Goal: Task Accomplishment & Management: Manage account settings

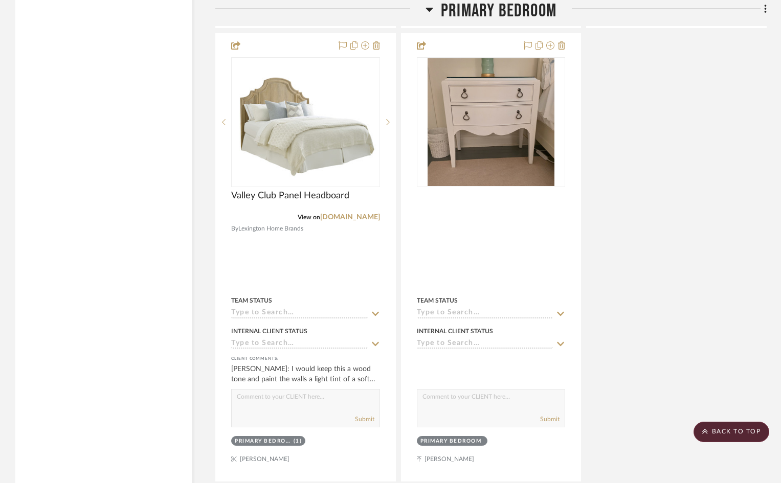
scroll to position [4192, 0]
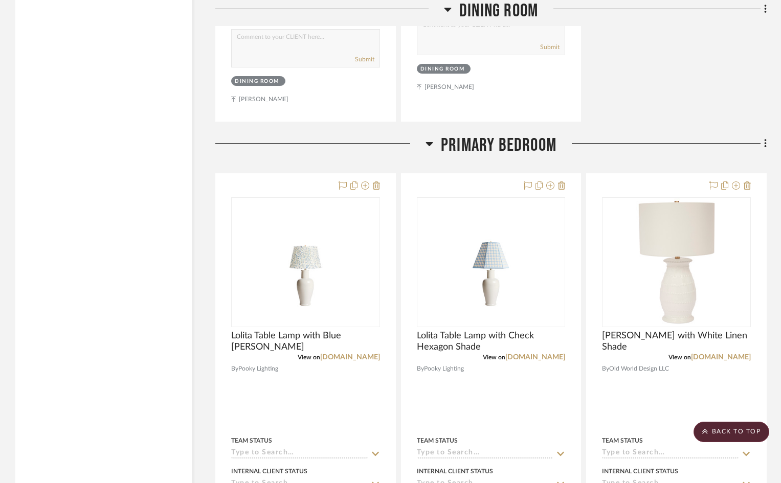
scroll to position [3119, 0]
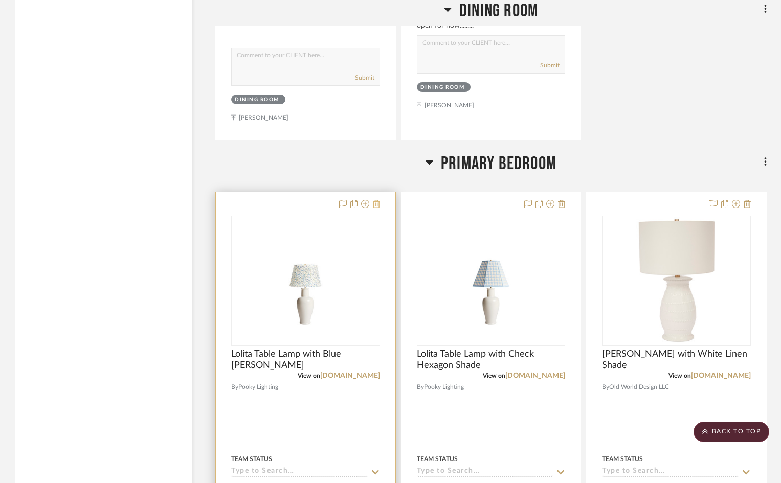
click at [377, 200] on icon at bounding box center [376, 204] width 7 height 8
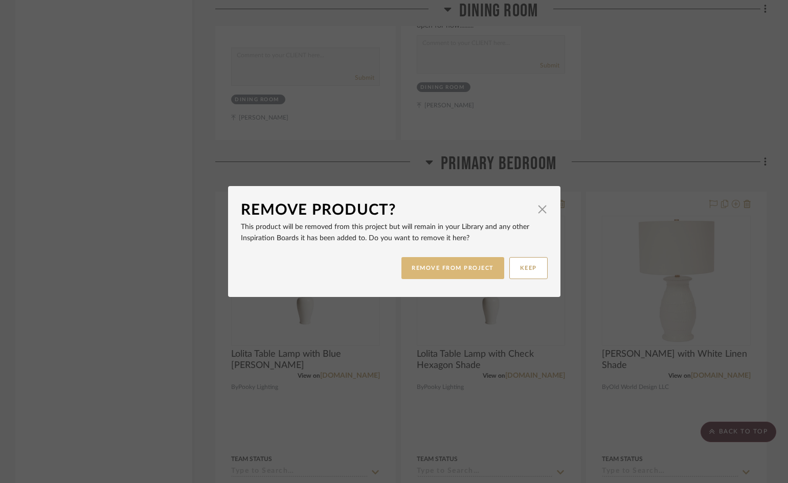
click at [476, 271] on button "REMOVE FROM PROJECT" at bounding box center [452, 268] width 103 height 22
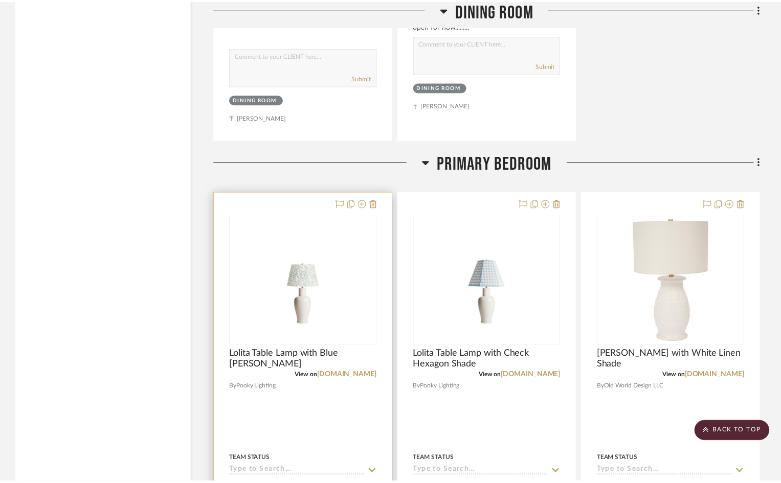
scroll to position [3119, 0]
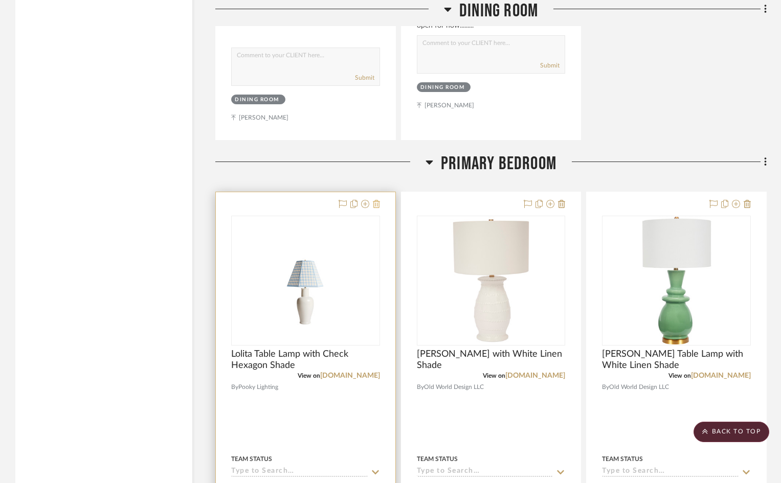
click at [375, 200] on icon at bounding box center [376, 204] width 7 height 8
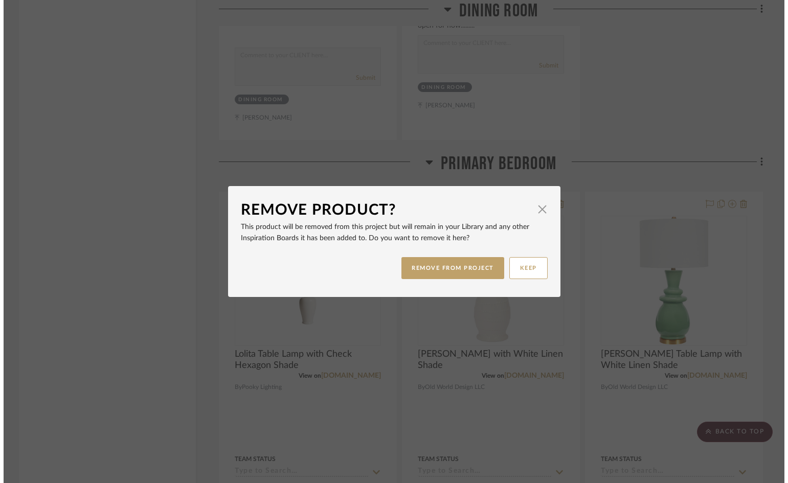
scroll to position [0, 0]
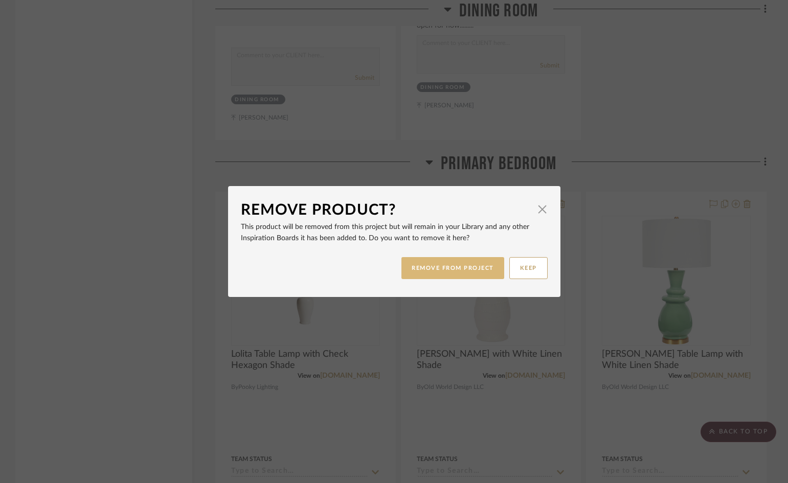
click at [412, 266] on button "REMOVE FROM PROJECT" at bounding box center [452, 268] width 103 height 22
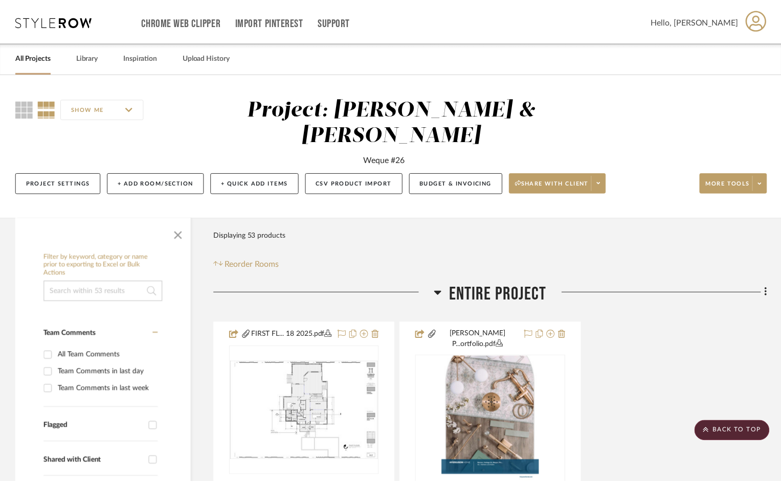
scroll to position [3119, 0]
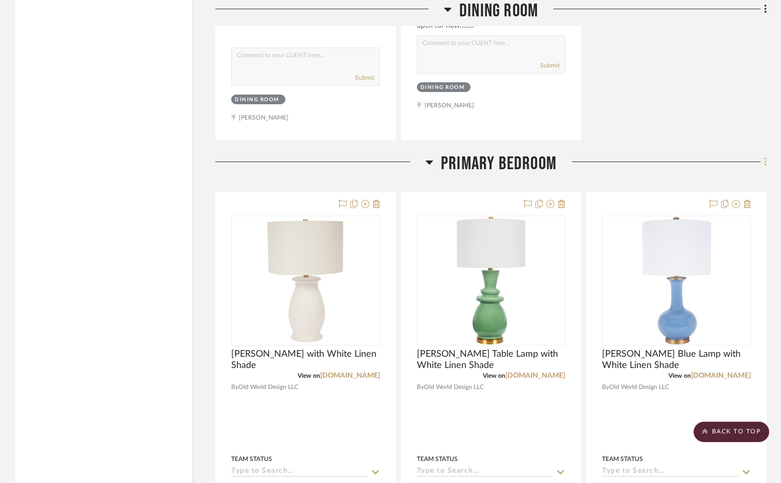
click at [765, 157] on icon at bounding box center [765, 161] width 2 height 9
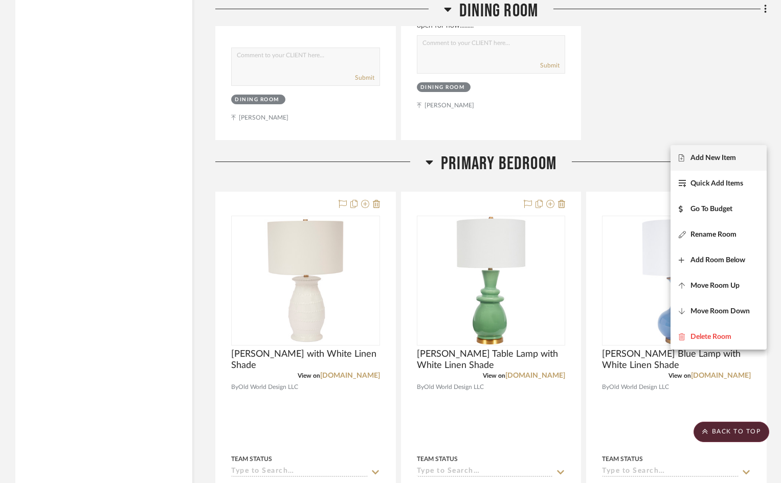
click at [711, 158] on span "Add New Item" at bounding box center [713, 158] width 46 height 9
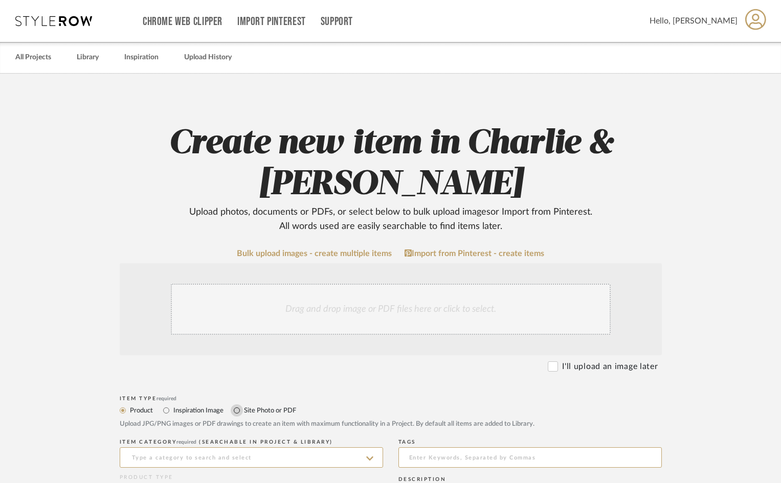
click at [237, 410] on input "Site Photo or PDF" at bounding box center [237, 410] width 12 height 12
radio input "true"
click at [247, 318] on div "Drag and drop image or PDF files here or click to select." at bounding box center [391, 309] width 440 height 51
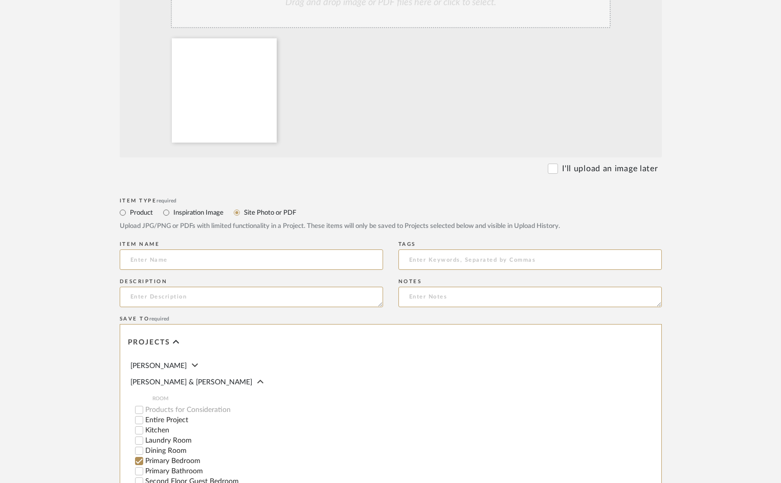
scroll to position [504, 0]
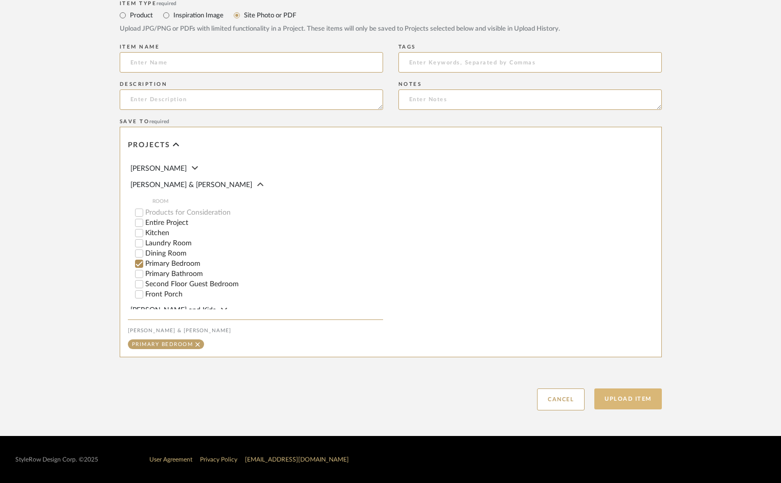
click at [640, 401] on button "Upload Item" at bounding box center [627, 399] width 67 height 21
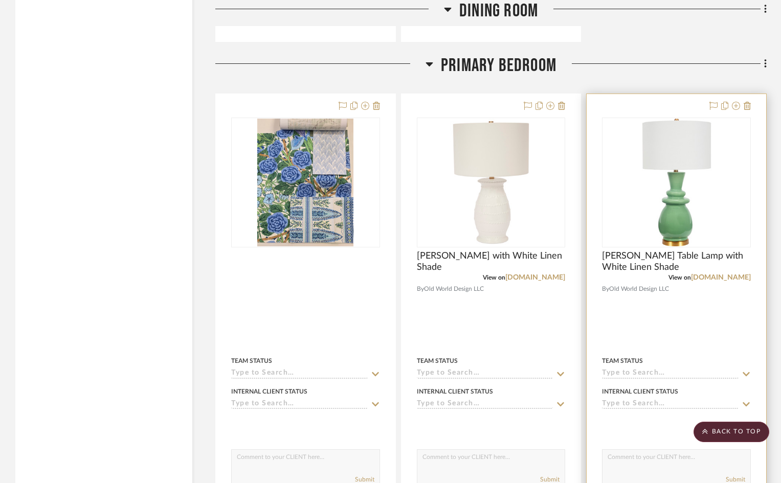
scroll to position [3220, 0]
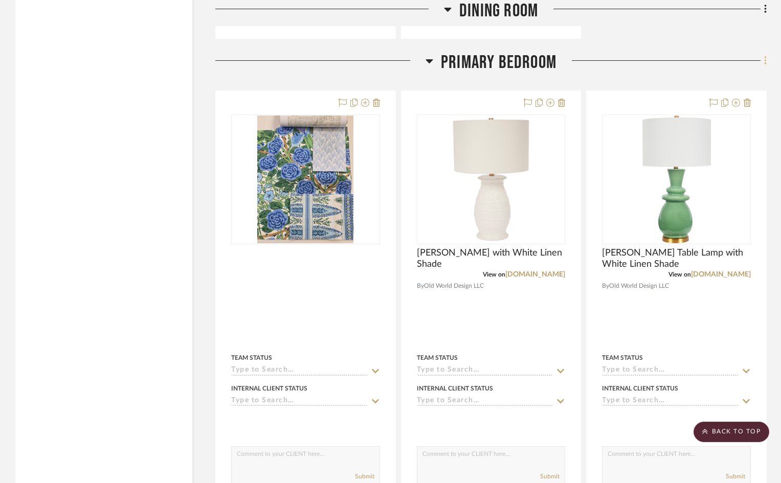
click at [765, 56] on icon at bounding box center [765, 60] width 2 height 9
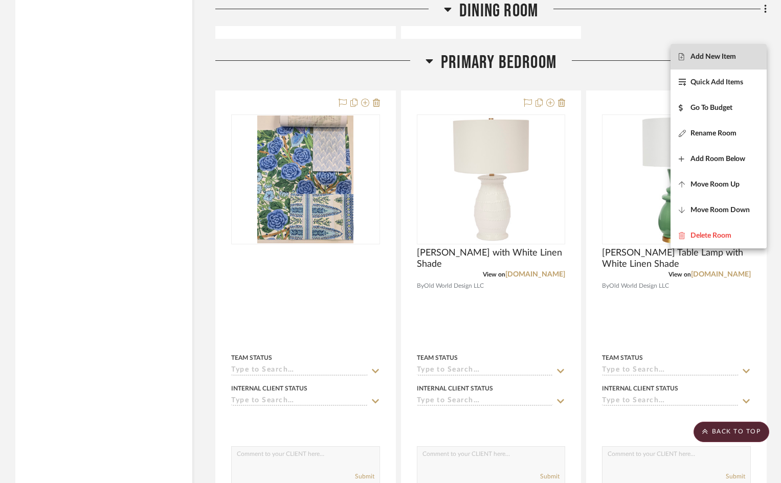
click at [718, 58] on span "Add New Item" at bounding box center [713, 57] width 46 height 9
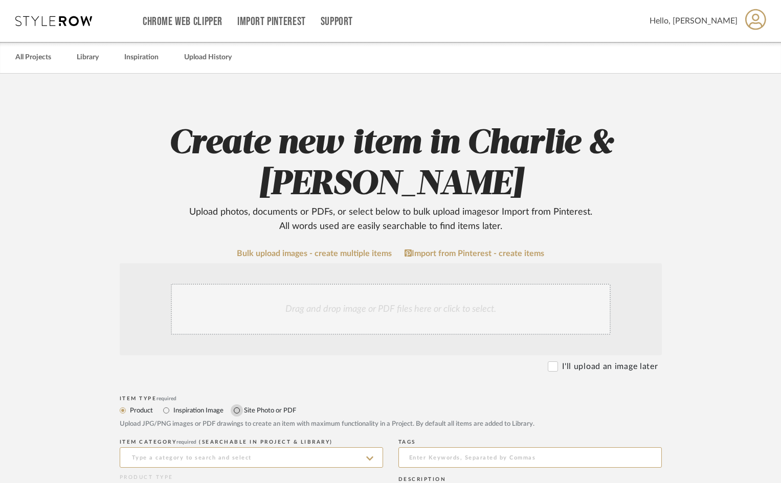
click at [235, 409] on input "Site Photo or PDF" at bounding box center [237, 410] width 12 height 12
radio input "true"
click at [239, 328] on div "Drag and drop image or PDF files here or click to select." at bounding box center [391, 309] width 440 height 51
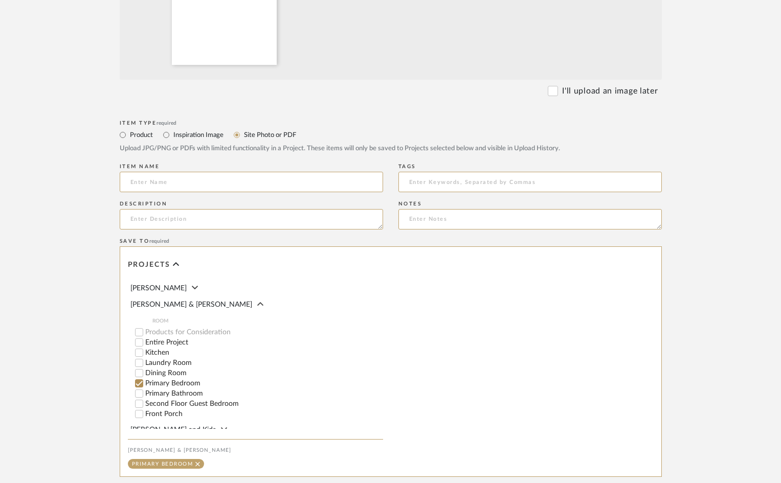
scroll to position [504, 0]
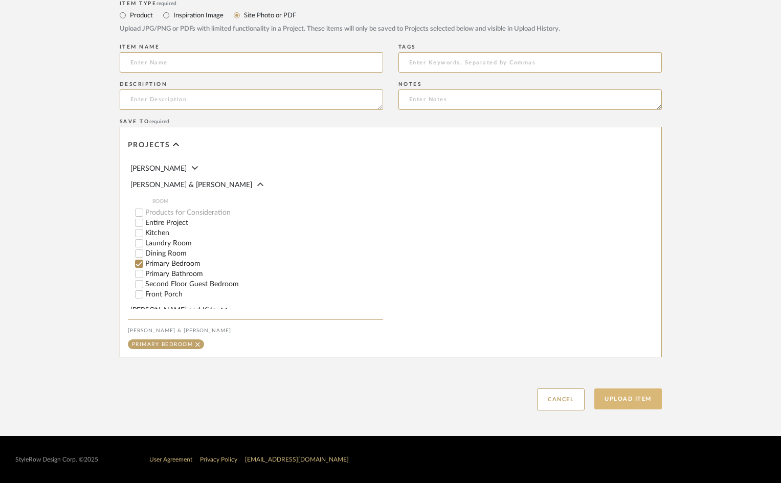
click at [640, 402] on button "Upload Item" at bounding box center [627, 399] width 67 height 21
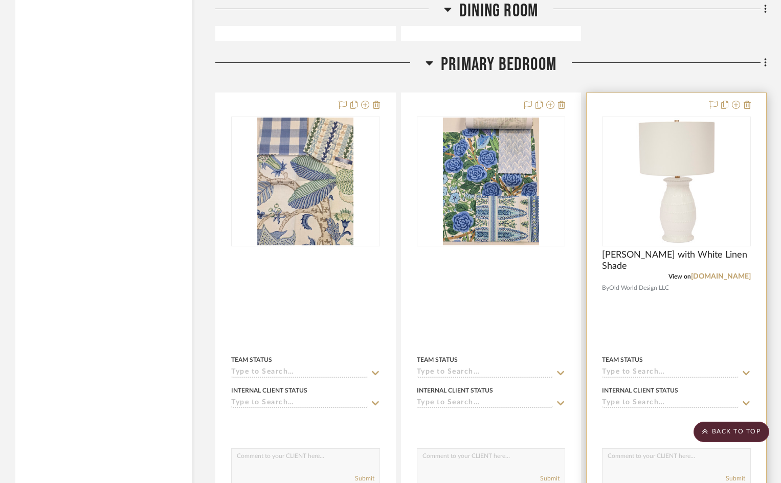
scroll to position [3220, 0]
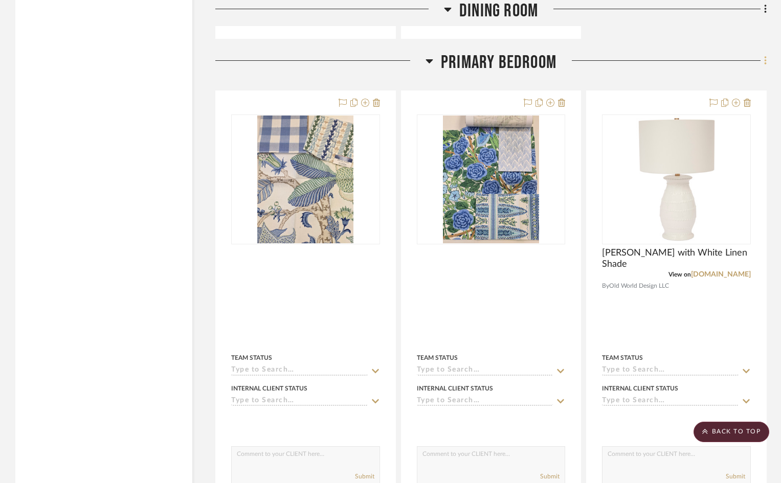
click at [764, 56] on icon at bounding box center [765, 60] width 2 height 9
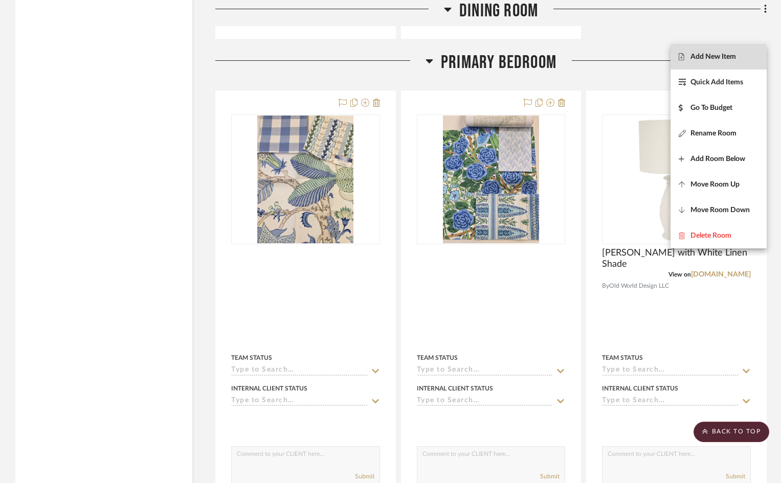
click at [722, 57] on span "Add New Item" at bounding box center [713, 57] width 46 height 9
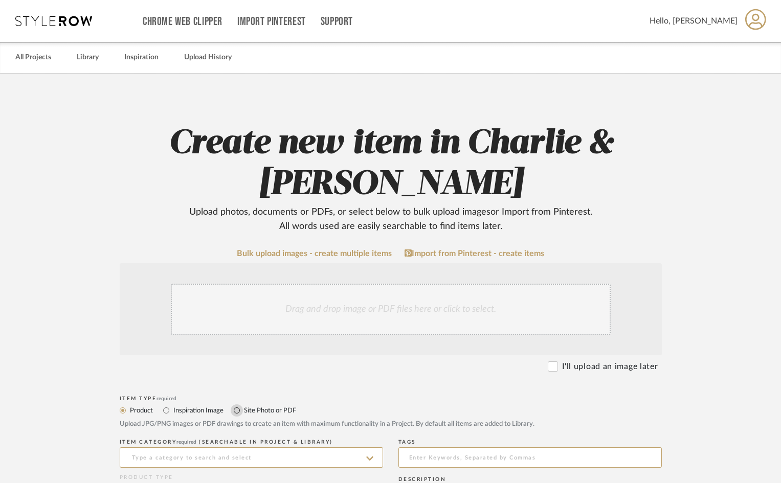
click at [238, 410] on input "Site Photo or PDF" at bounding box center [237, 410] width 12 height 12
radio input "true"
click at [256, 326] on div "Drag and drop image or PDF files here or click to select." at bounding box center [391, 309] width 440 height 51
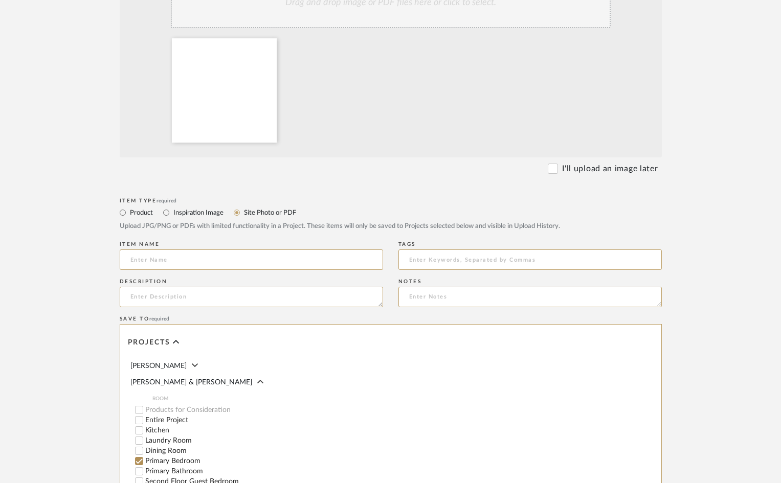
scroll to position [504, 0]
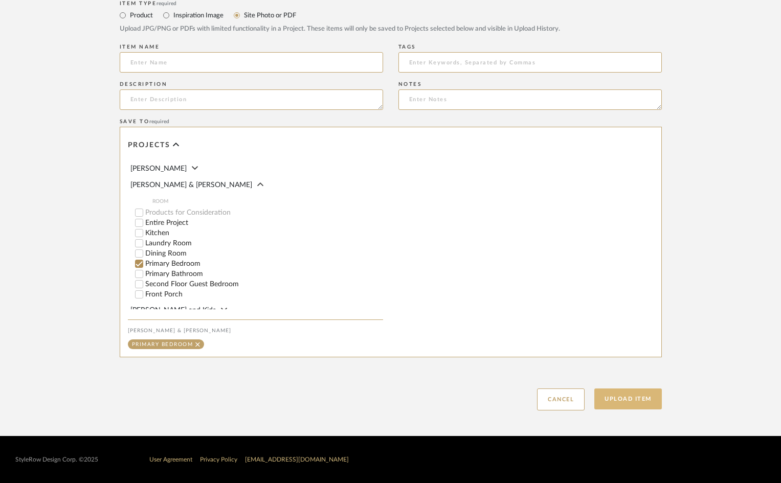
click at [625, 399] on button "Upload Item" at bounding box center [627, 399] width 67 height 21
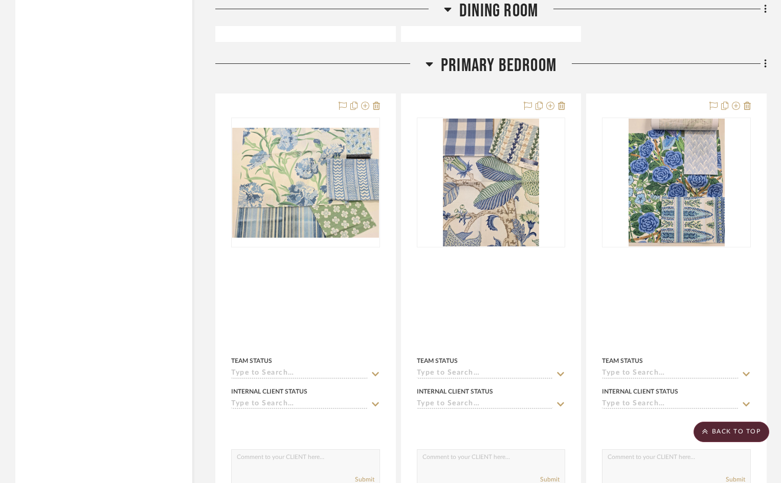
scroll to position [3220, 0]
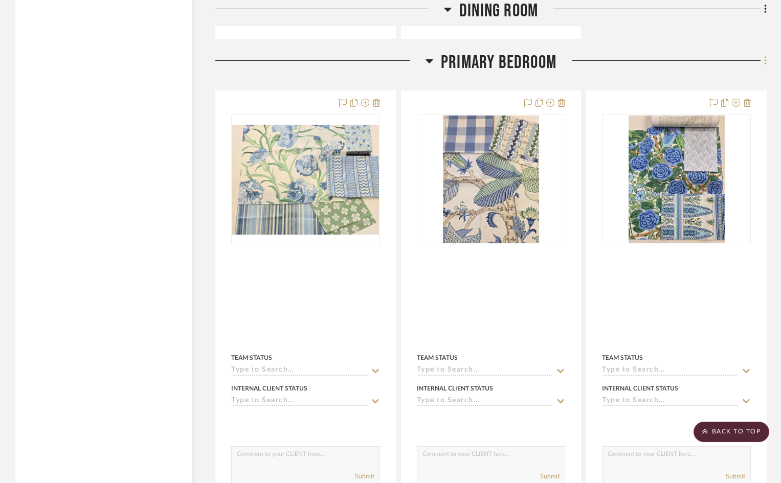
click at [764, 55] on icon at bounding box center [765, 60] width 3 height 11
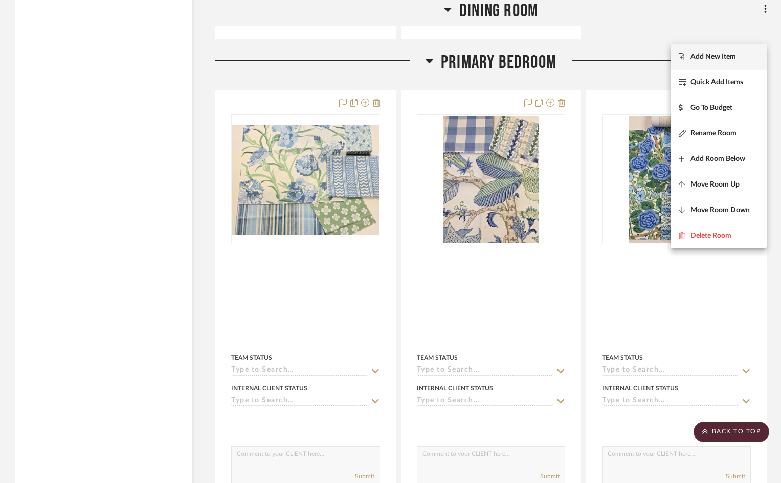
click at [717, 55] on span "Add New Item" at bounding box center [713, 57] width 46 height 9
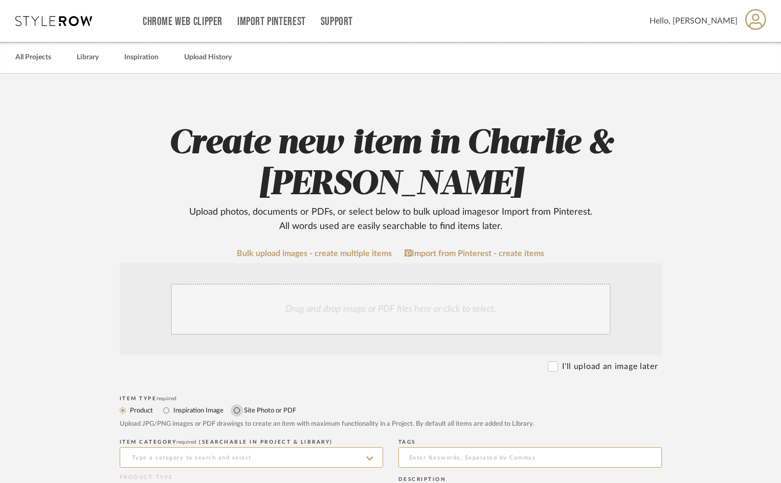
drag, startPoint x: 237, startPoint y: 410, endPoint x: 243, endPoint y: 395, distance: 15.6
click at [237, 408] on input "Site Photo or PDF" at bounding box center [237, 410] width 12 height 12
radio input "true"
click at [259, 319] on div "Drag and drop image or PDF files here or click to select." at bounding box center [391, 309] width 440 height 51
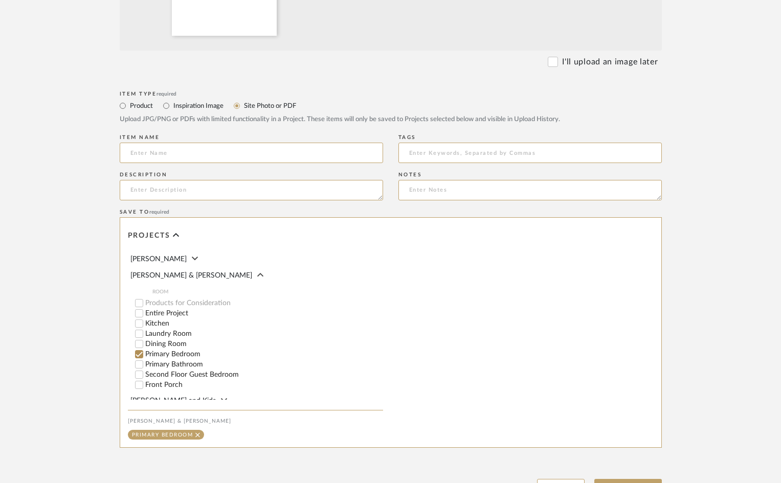
scroll to position [504, 0]
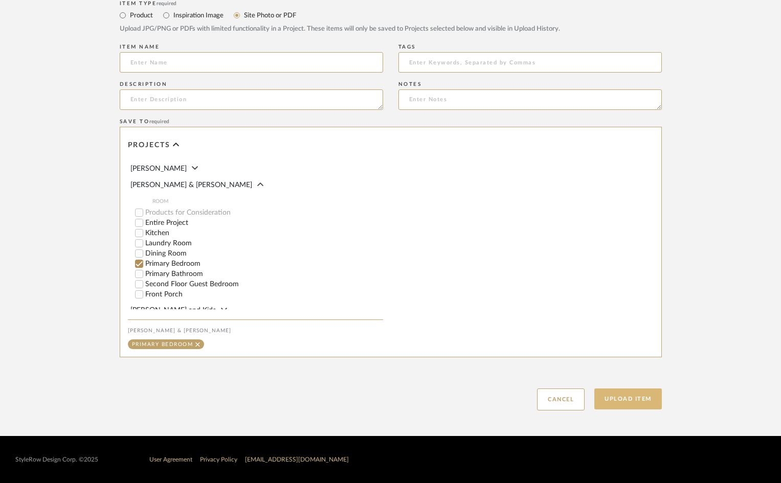
click at [629, 399] on button "Upload Item" at bounding box center [627, 399] width 67 height 21
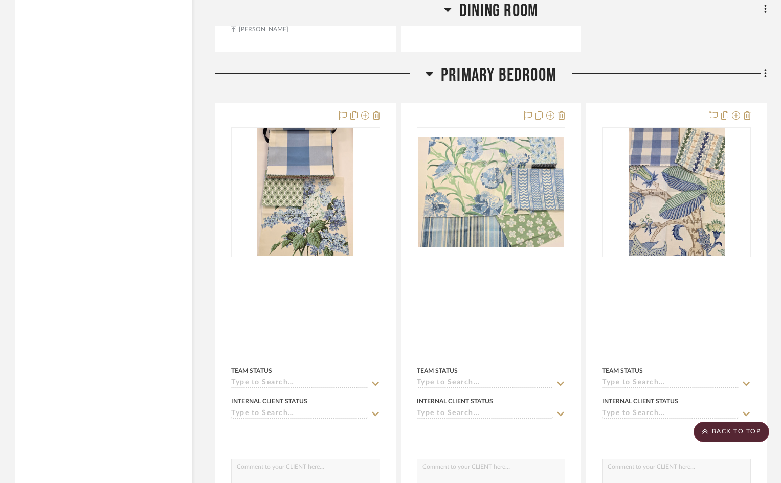
scroll to position [3220, 0]
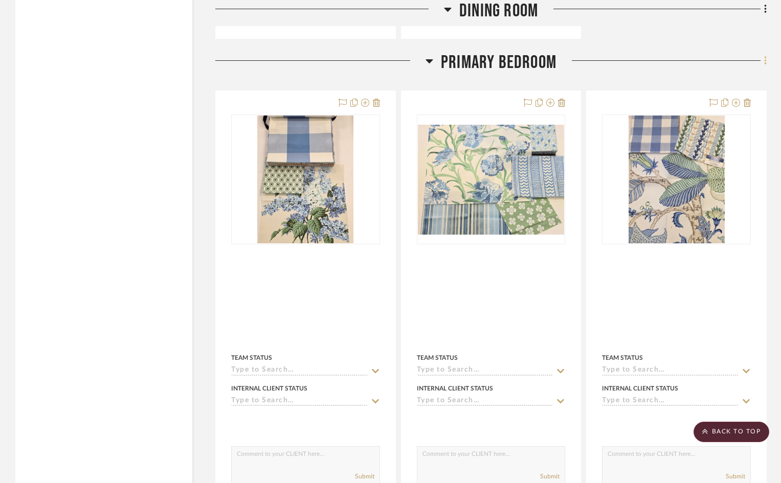
click at [764, 55] on icon at bounding box center [765, 60] width 3 height 11
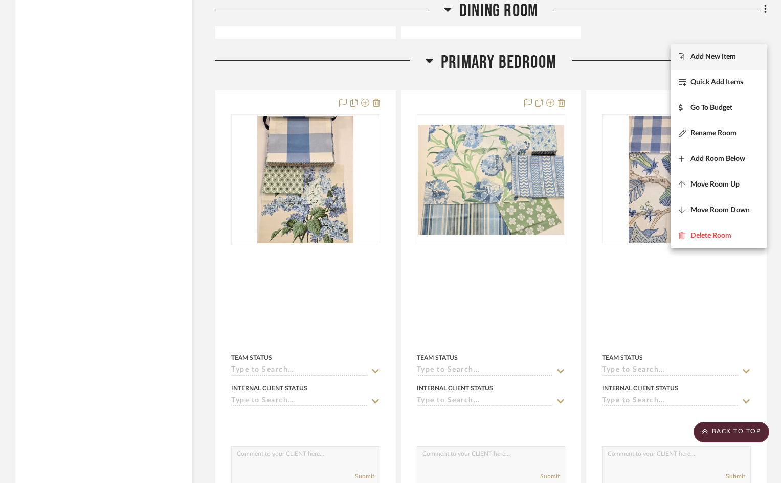
click at [721, 57] on span "Add New Item" at bounding box center [713, 57] width 46 height 9
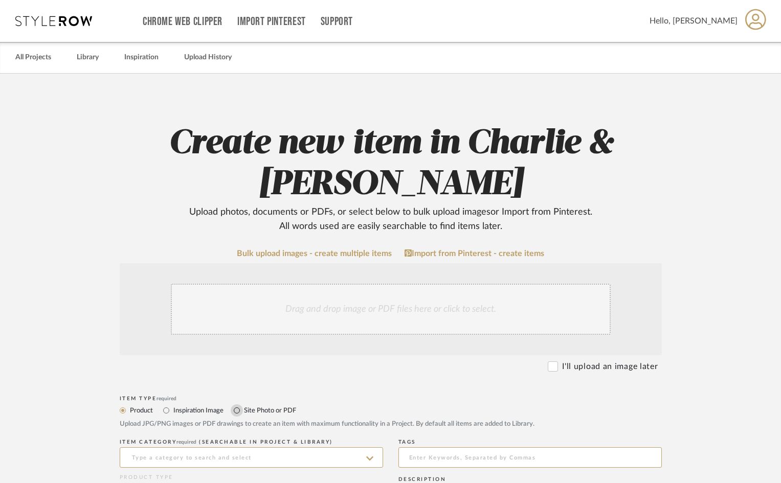
click at [236, 410] on input "Site Photo or PDF" at bounding box center [237, 410] width 12 height 12
radio input "true"
click at [244, 318] on div "Drag and drop image or PDF files here or click to select." at bounding box center [391, 309] width 440 height 51
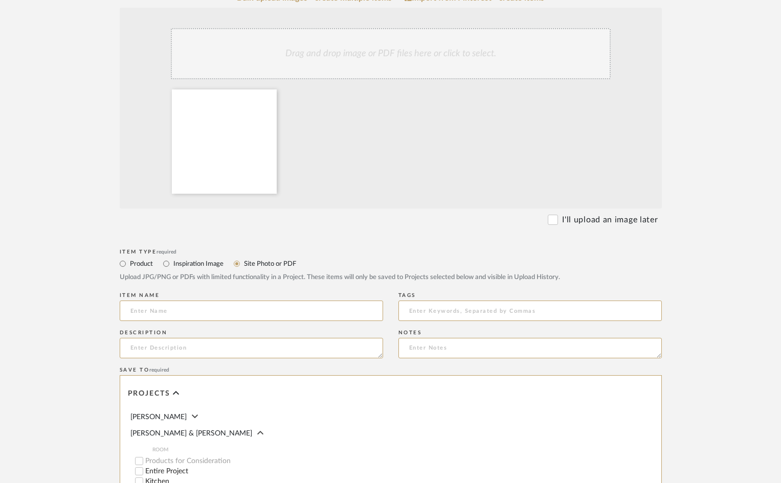
scroll to position [504, 0]
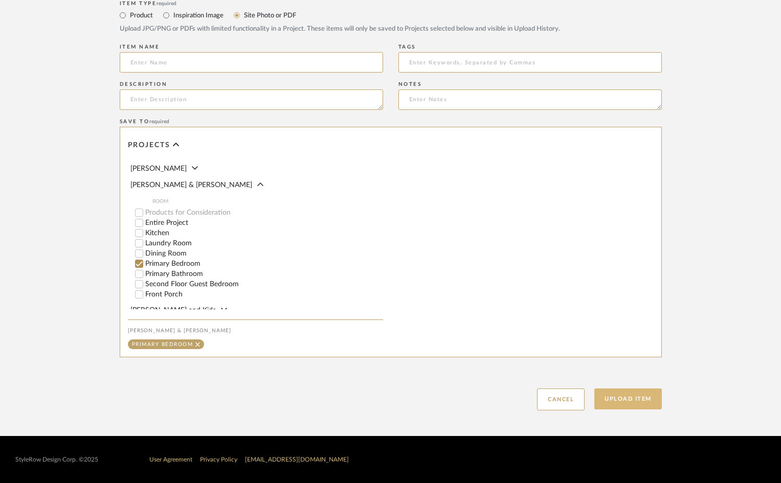
click at [617, 399] on button "Upload Item" at bounding box center [627, 399] width 67 height 21
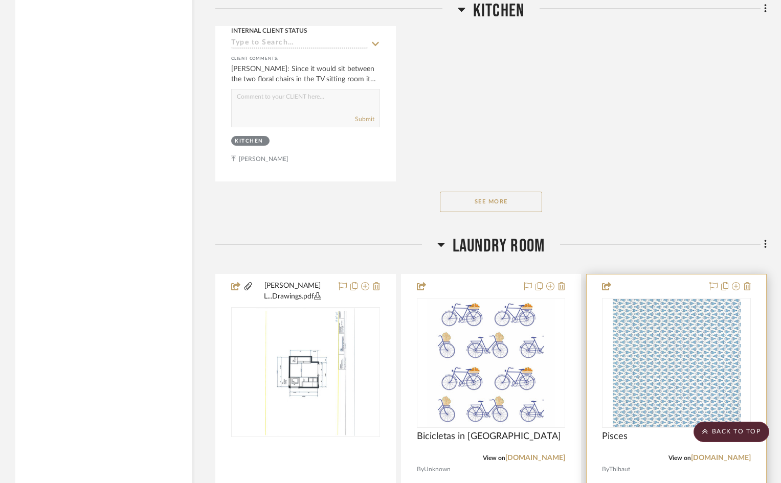
scroll to position [1891, 0]
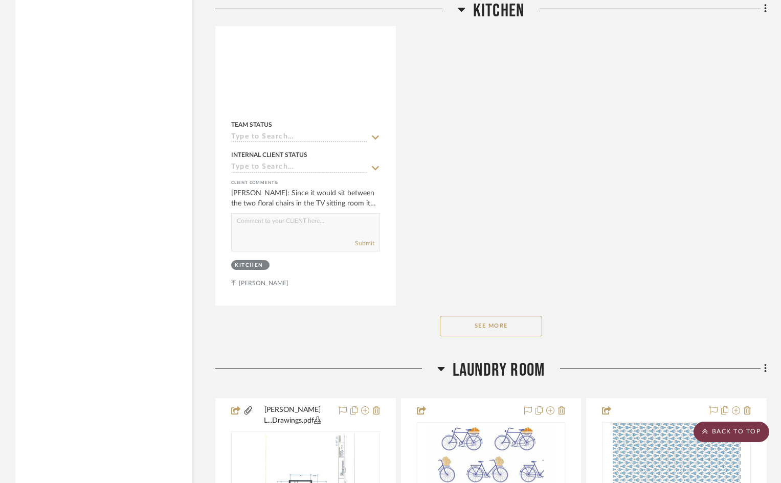
click at [734, 432] on scroll-to-top-button "BACK TO TOP" at bounding box center [731, 432] width 76 height 20
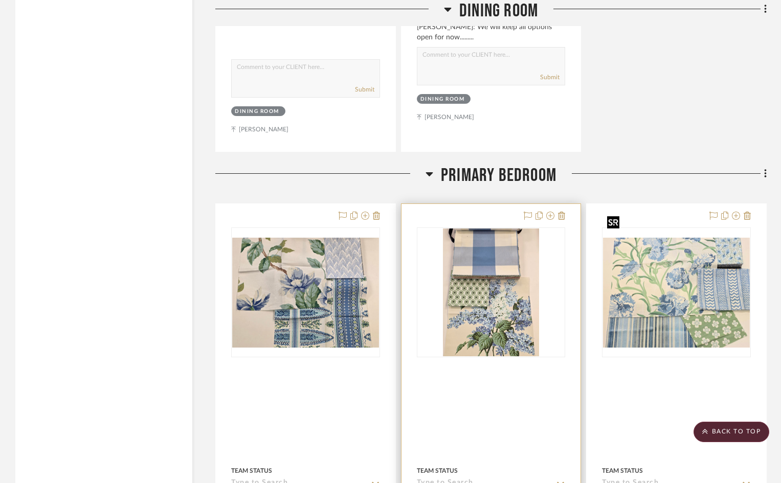
scroll to position [3119, 0]
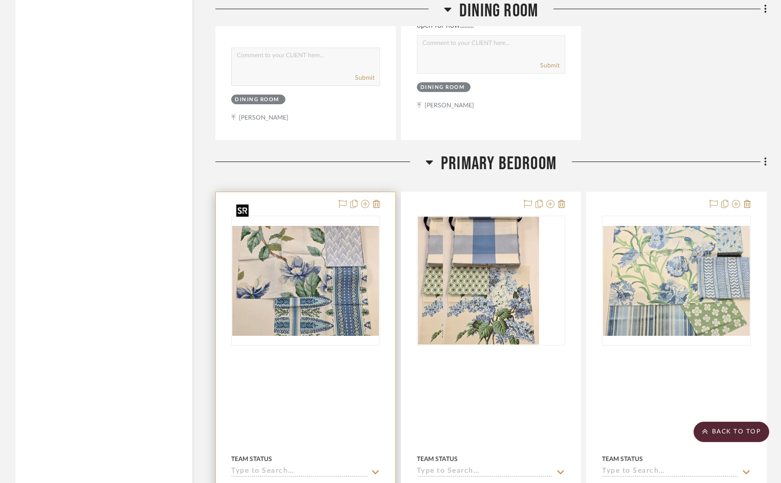
click at [0, 0] on img at bounding box center [0, 0] width 0 height 0
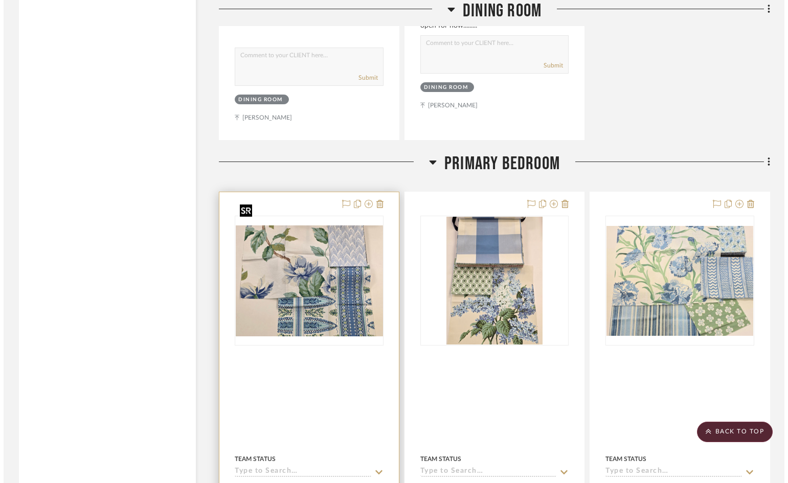
scroll to position [0, 0]
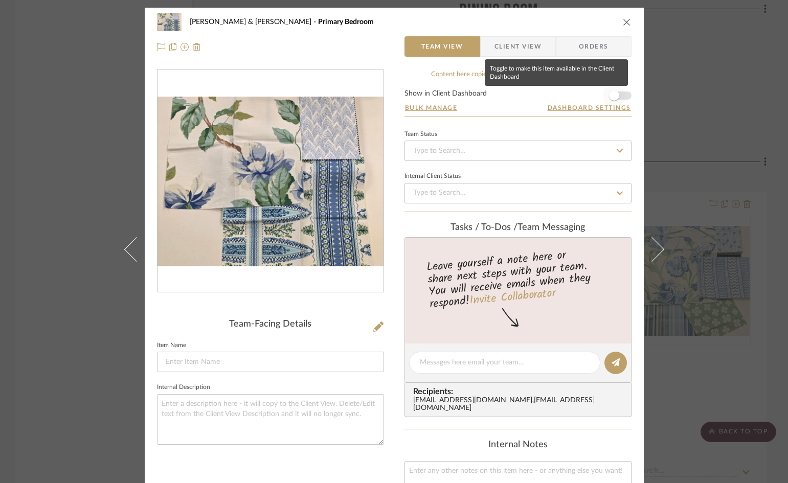
click at [621, 94] on span "button" at bounding box center [614, 95] width 22 height 22
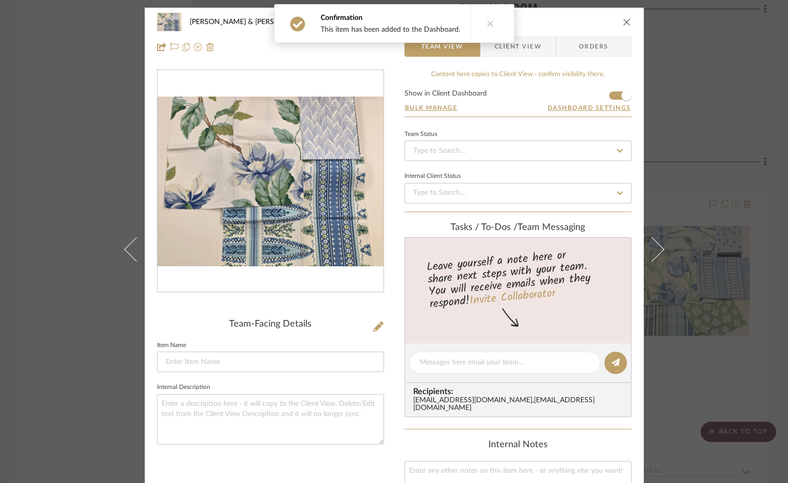
click at [623, 23] on icon "close" at bounding box center [627, 22] width 8 height 8
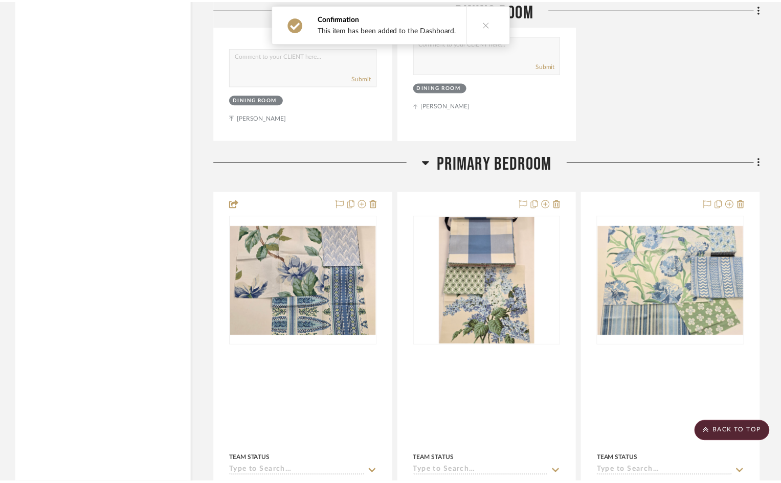
scroll to position [3119, 0]
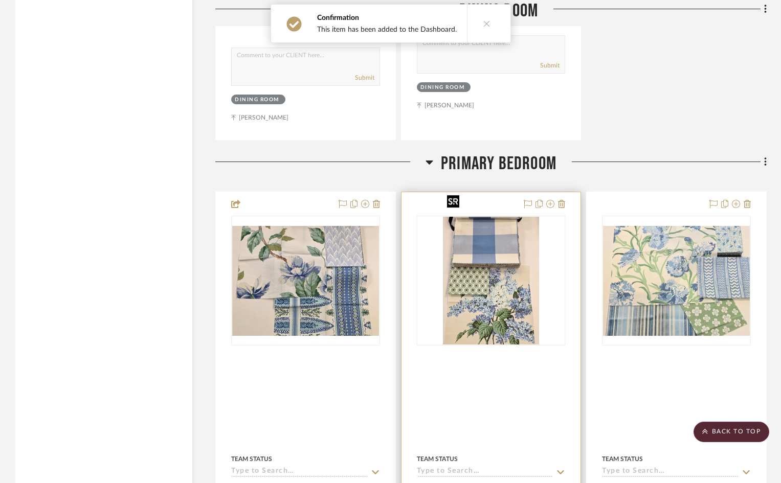
click at [505, 263] on img "0" at bounding box center [491, 281] width 96 height 128
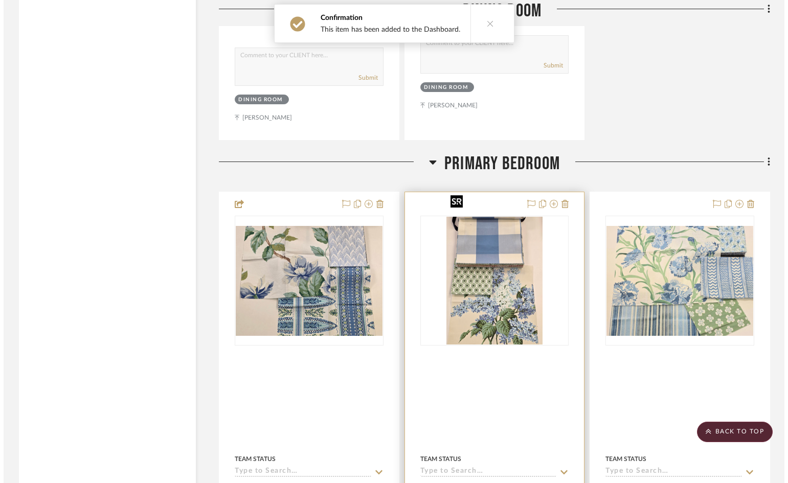
scroll to position [0, 0]
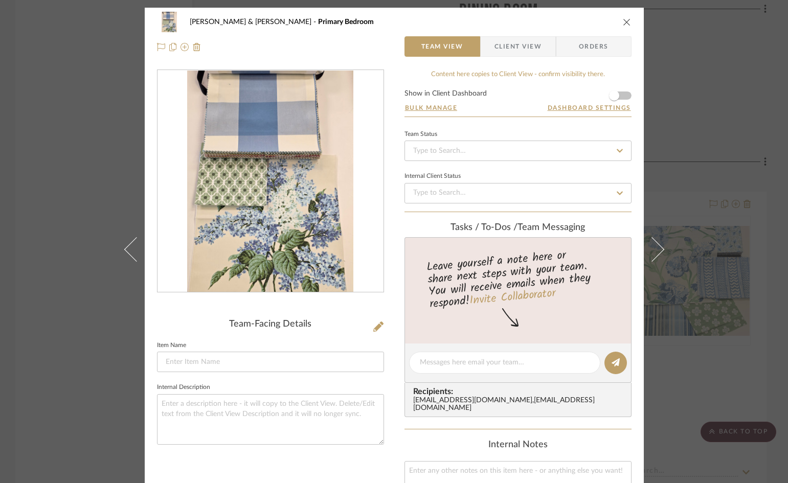
click at [623, 95] on form "Show in Client Dashboard Bulk Manage Dashboard Settings" at bounding box center [517, 103] width 227 height 27
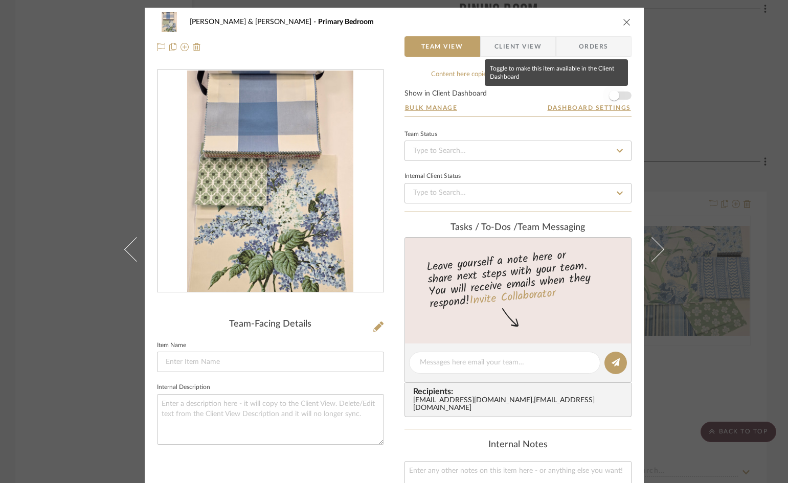
click at [620, 95] on span "button" at bounding box center [614, 95] width 22 height 22
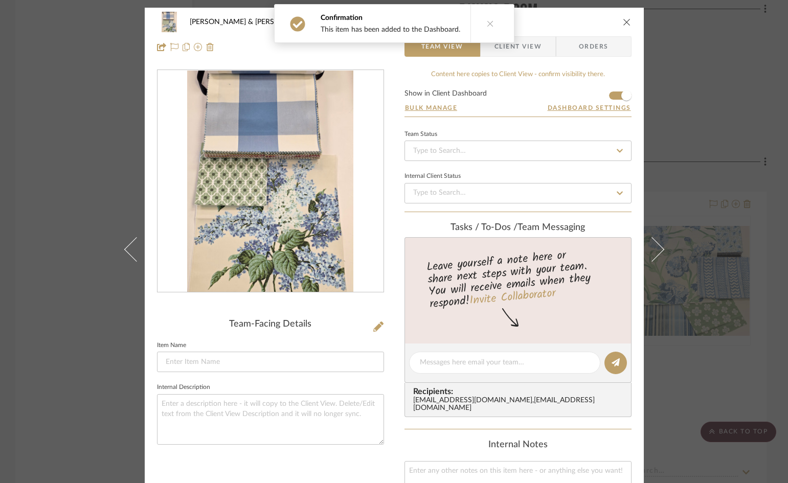
click at [623, 19] on icon "close" at bounding box center [627, 22] width 8 height 8
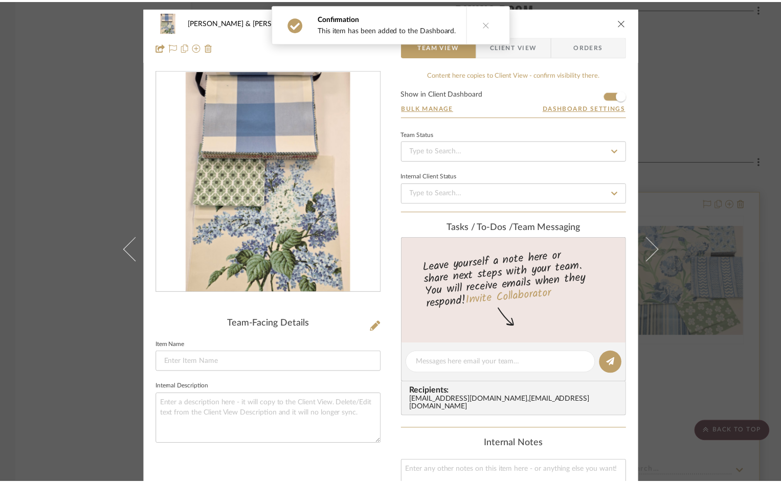
scroll to position [3119, 0]
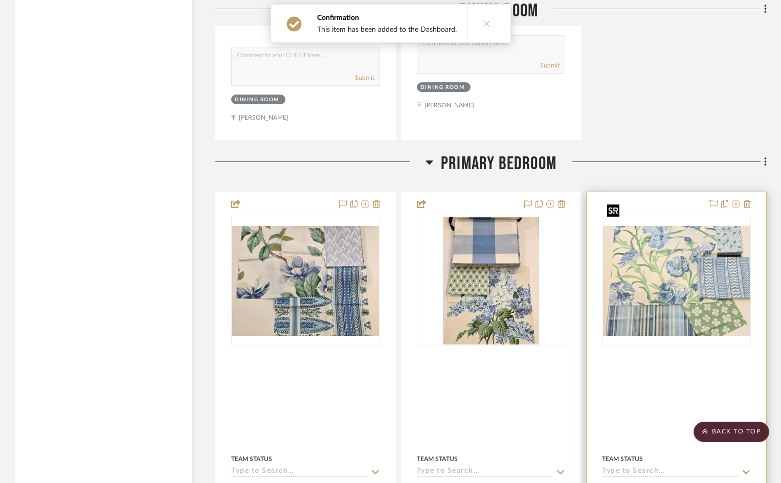
click at [679, 281] on img "0" at bounding box center [676, 281] width 147 height 110
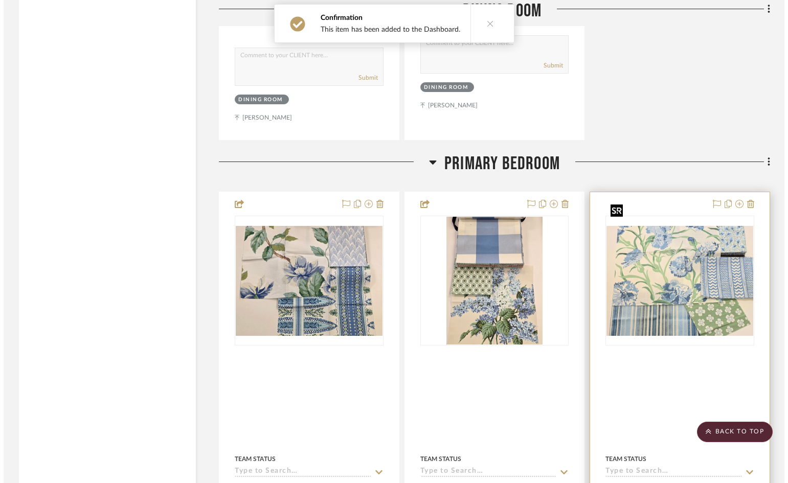
scroll to position [0, 0]
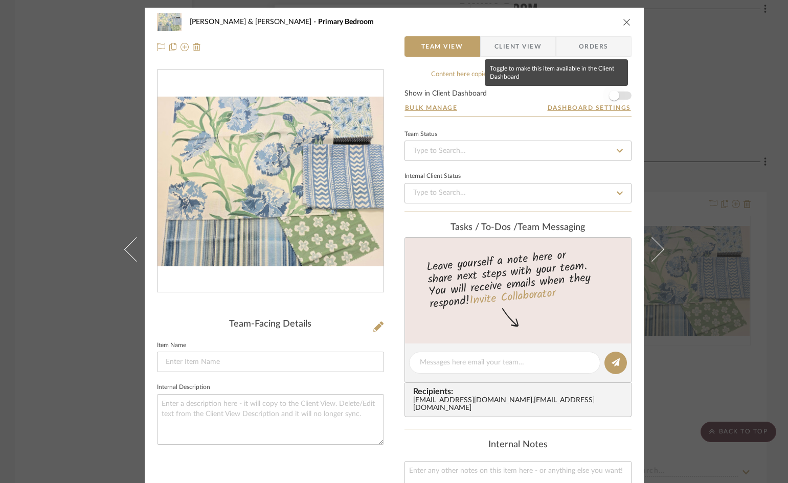
click at [620, 95] on span "button" at bounding box center [614, 95] width 22 height 22
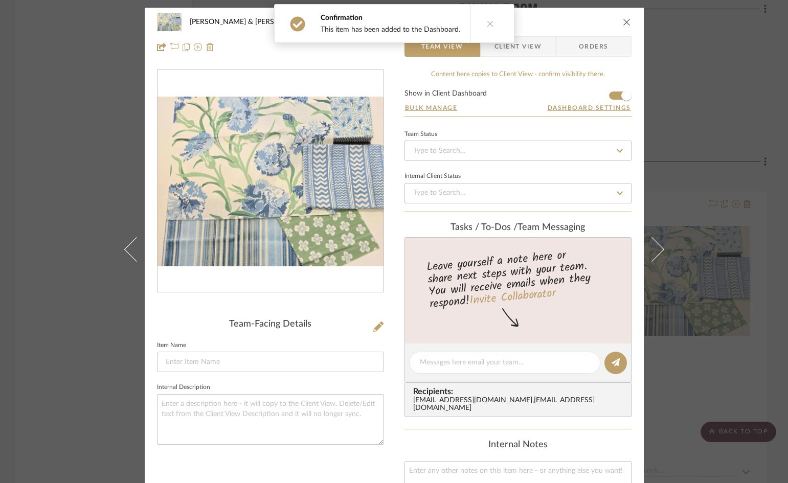
click at [623, 21] on icon "close" at bounding box center [627, 22] width 8 height 8
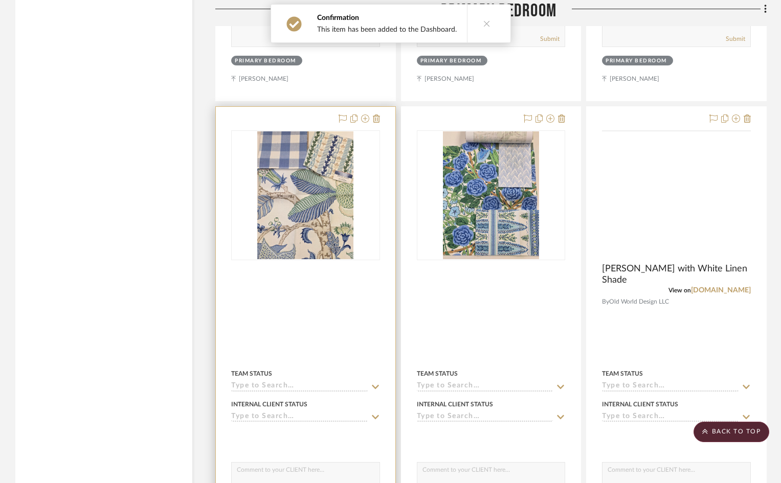
scroll to position [3681, 0]
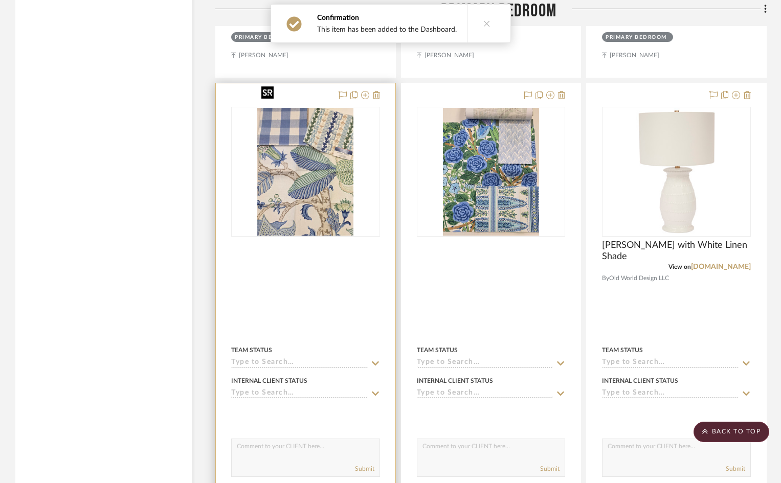
click at [308, 153] on img "0" at bounding box center [305, 172] width 96 height 128
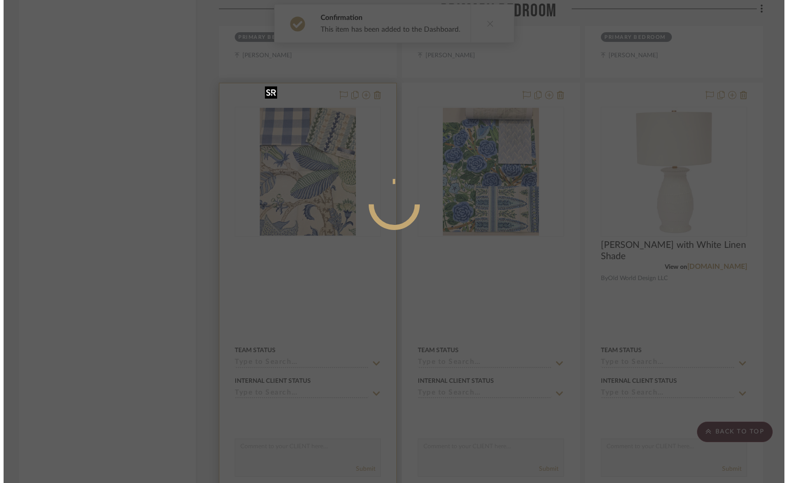
scroll to position [0, 0]
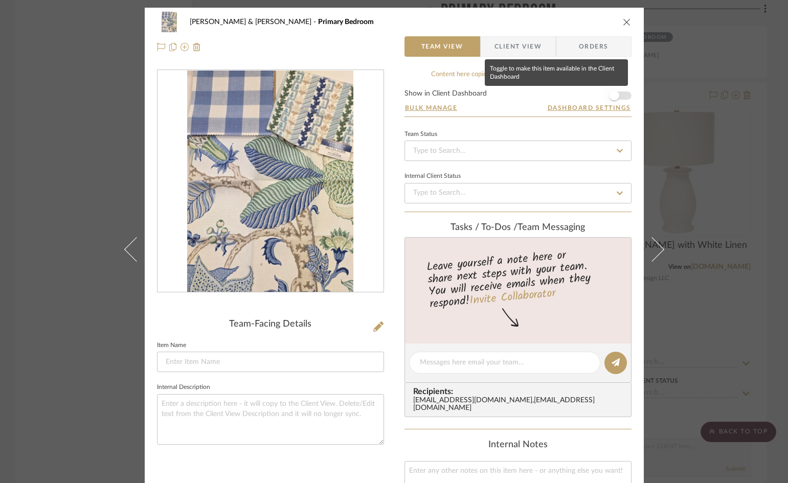
click at [619, 96] on span "button" at bounding box center [614, 95] width 22 height 22
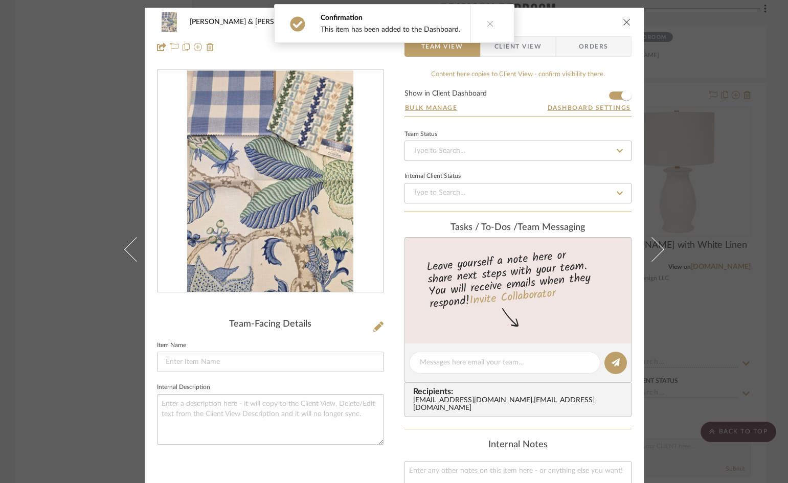
click at [623, 22] on icon "close" at bounding box center [627, 22] width 8 height 8
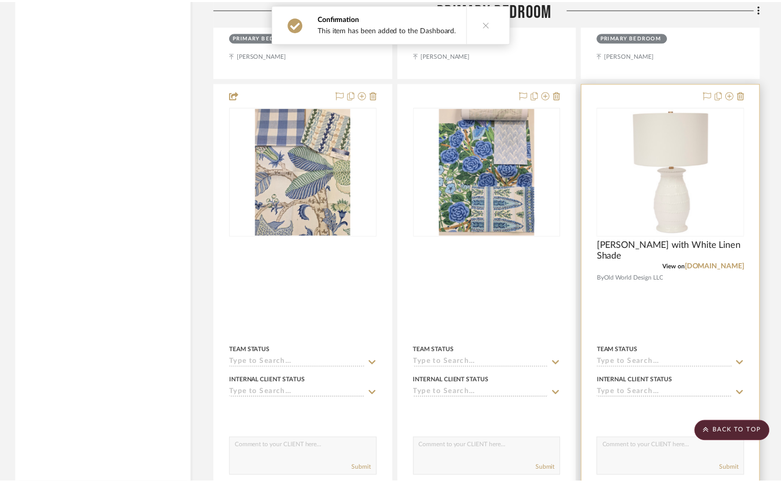
scroll to position [3681, 0]
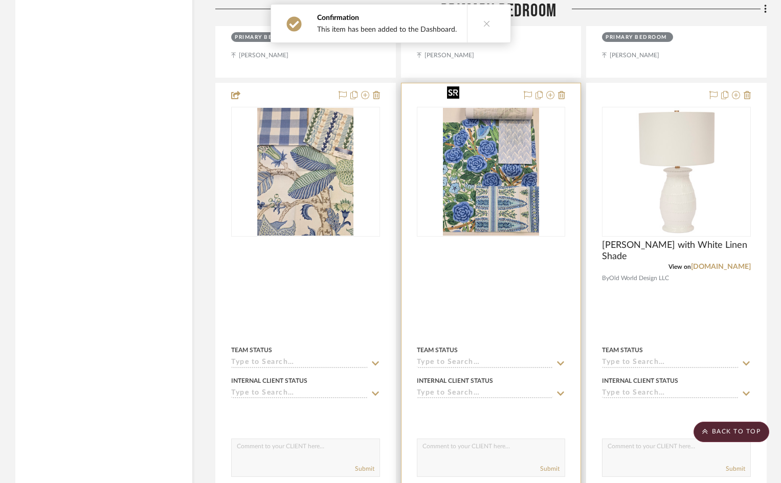
click at [486, 146] on img "0" at bounding box center [491, 172] width 96 height 128
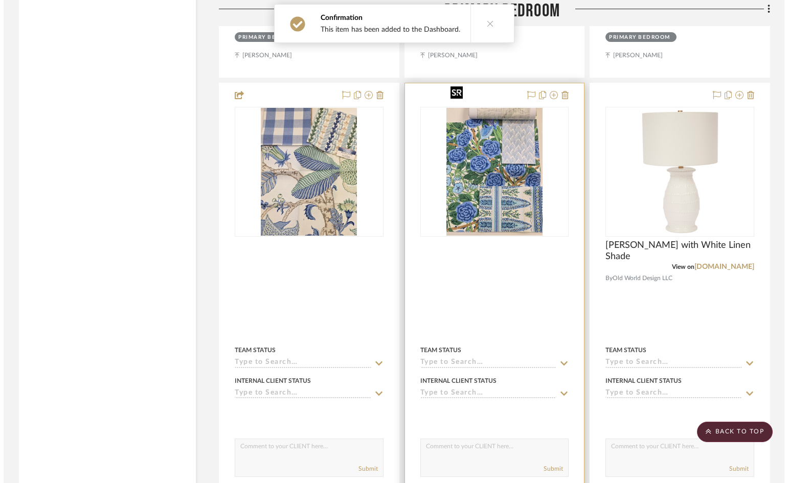
scroll to position [0, 0]
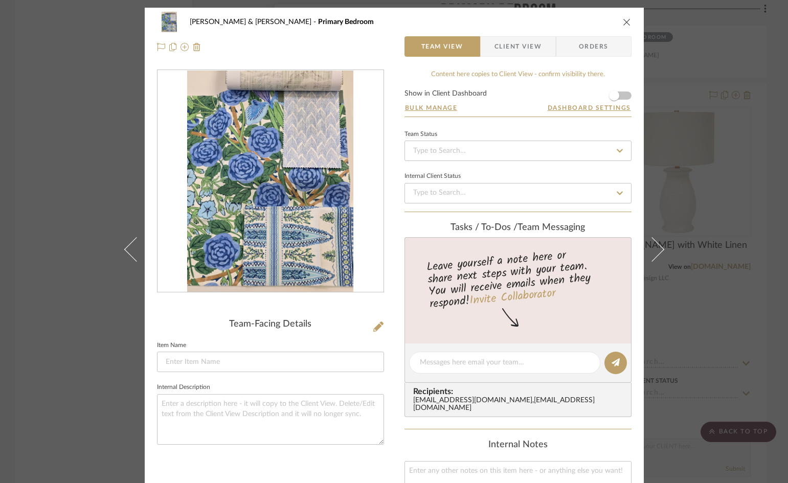
click at [623, 94] on form "Show in Client Dashboard Bulk Manage Dashboard Settings" at bounding box center [517, 103] width 227 height 27
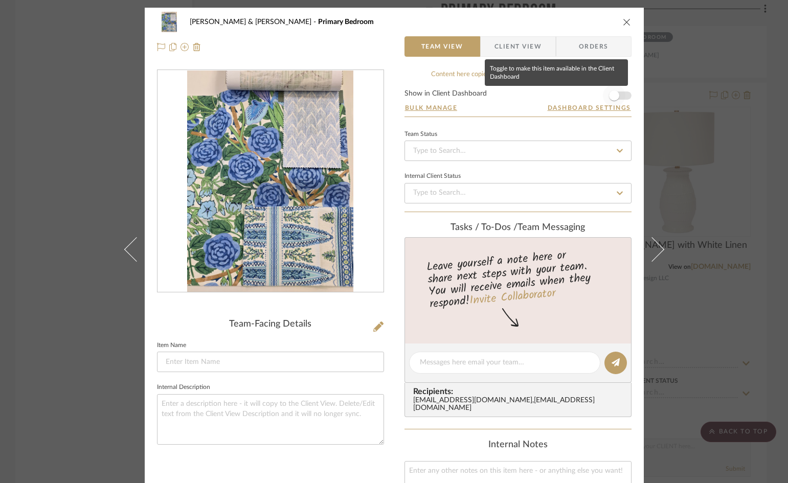
click at [618, 93] on span "button" at bounding box center [614, 95] width 22 height 22
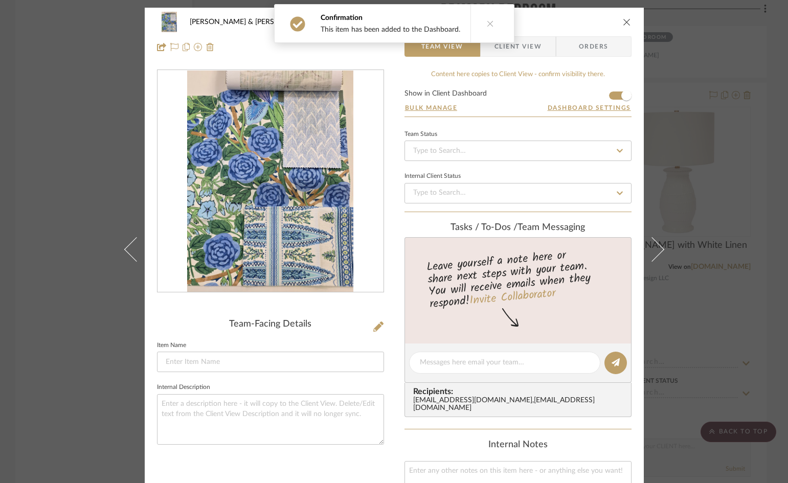
click at [623, 22] on icon "close" at bounding box center [627, 22] width 8 height 8
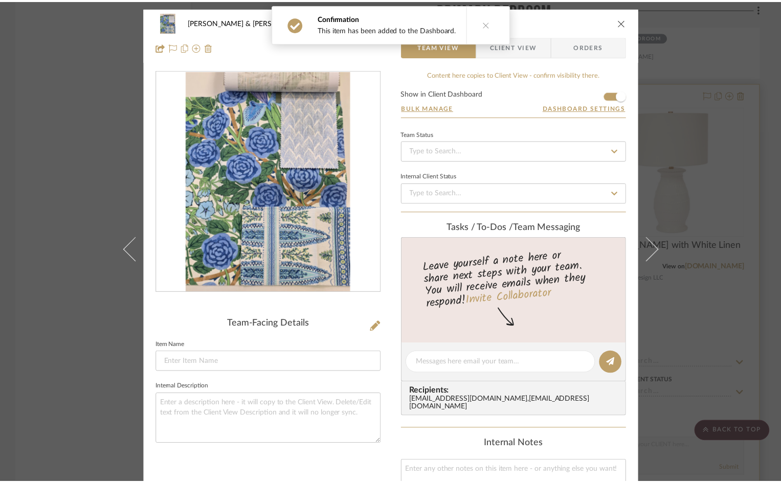
scroll to position [3681, 0]
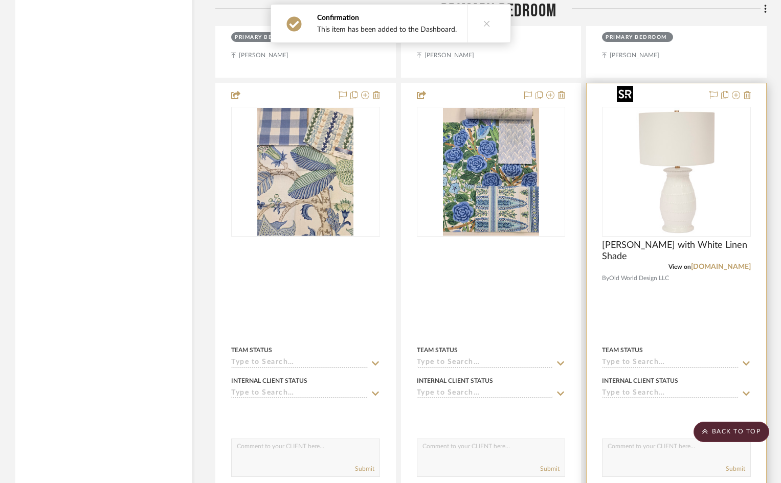
click at [682, 172] on img "0" at bounding box center [676, 172] width 128 height 128
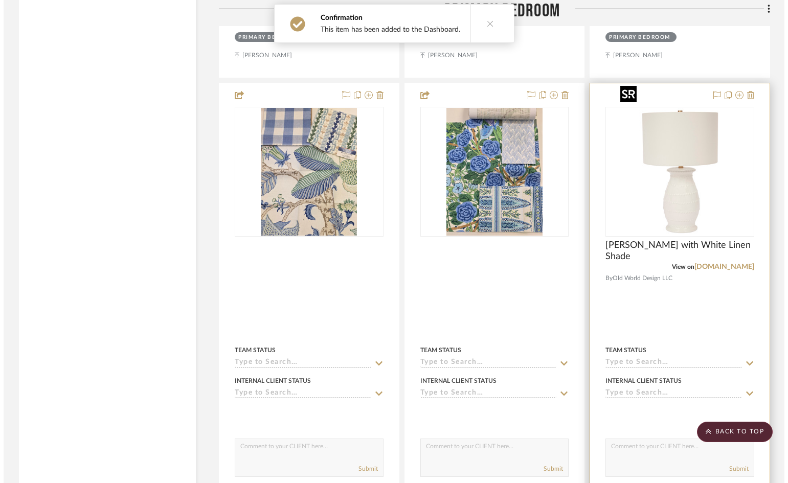
scroll to position [0, 0]
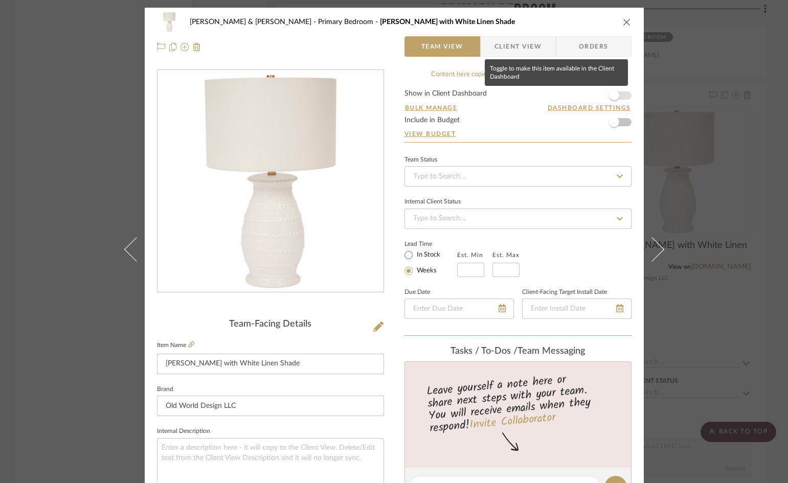
click at [620, 95] on span "button" at bounding box center [614, 95] width 22 height 22
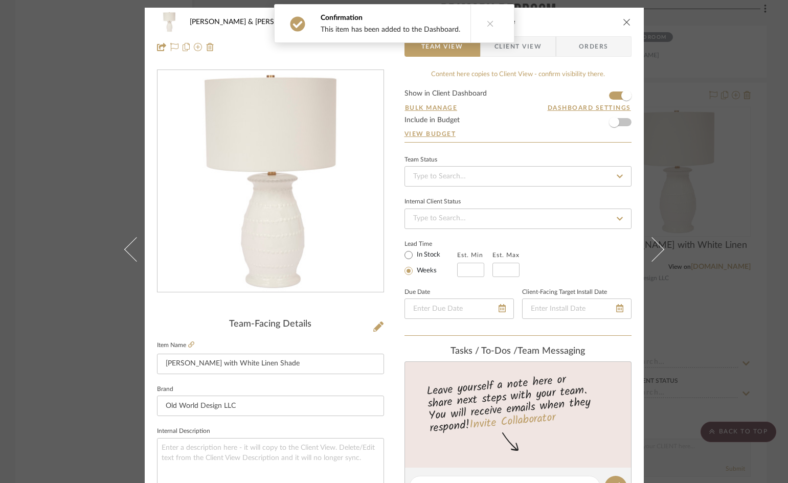
click at [623, 20] on icon "close" at bounding box center [627, 22] width 8 height 8
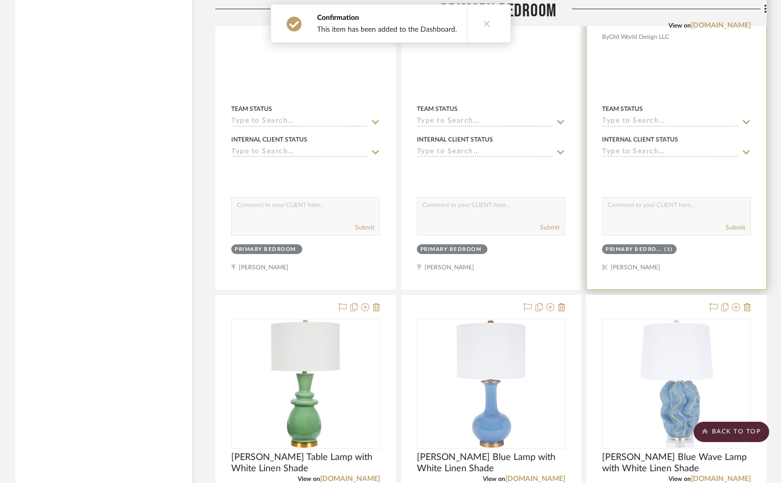
scroll to position [3988, 0]
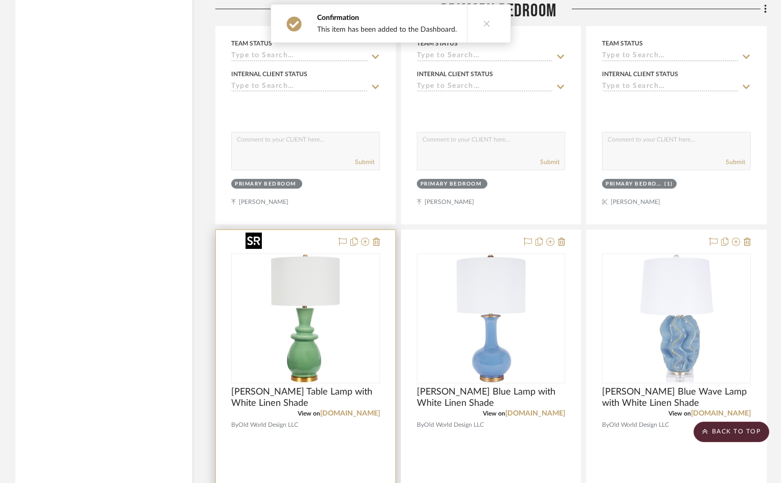
click at [325, 285] on img "0" at bounding box center [305, 319] width 128 height 128
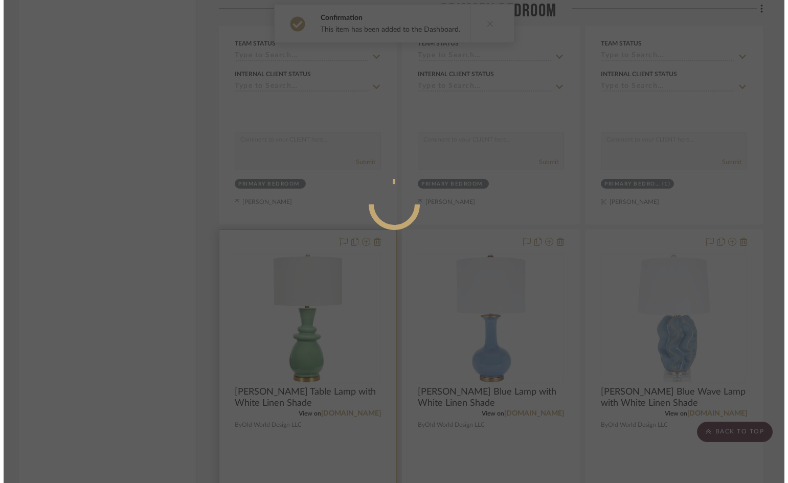
scroll to position [0, 0]
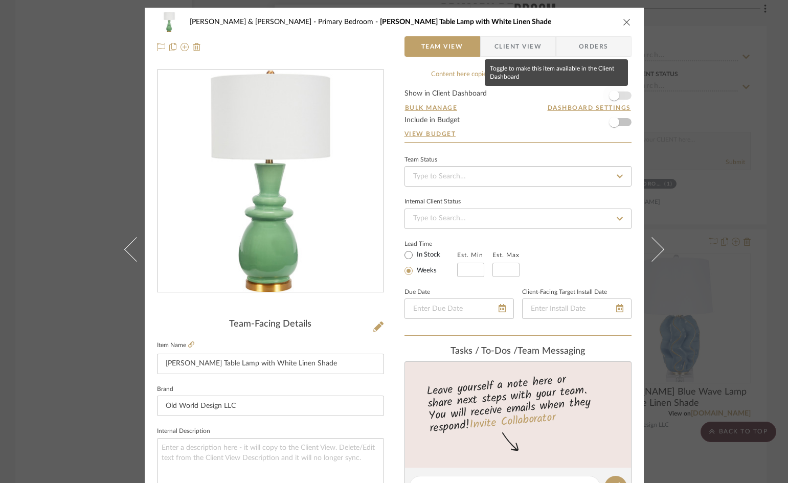
click at [620, 95] on span "button" at bounding box center [614, 95] width 22 height 22
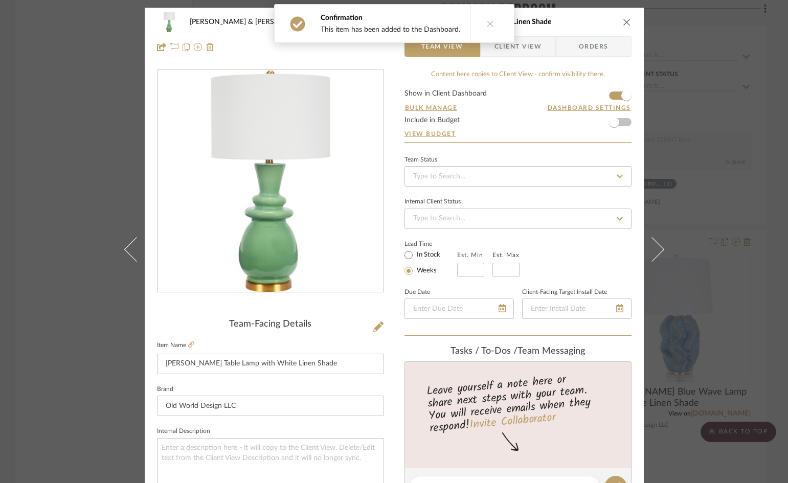
click at [623, 26] on icon "close" at bounding box center [627, 22] width 8 height 8
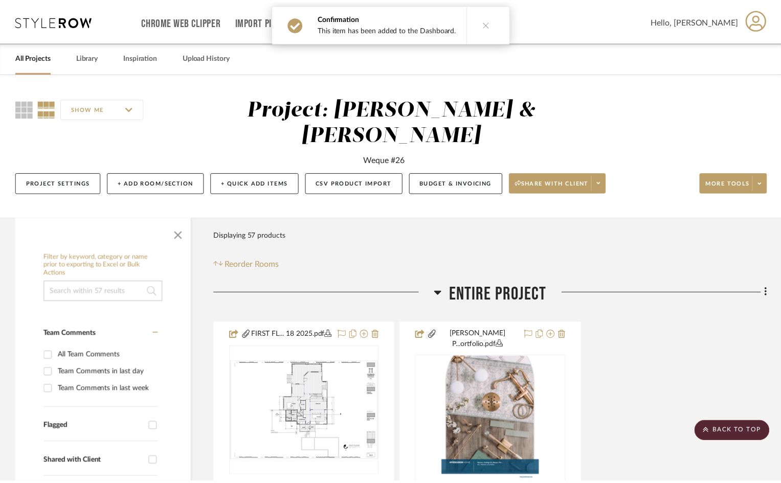
scroll to position [3988, 0]
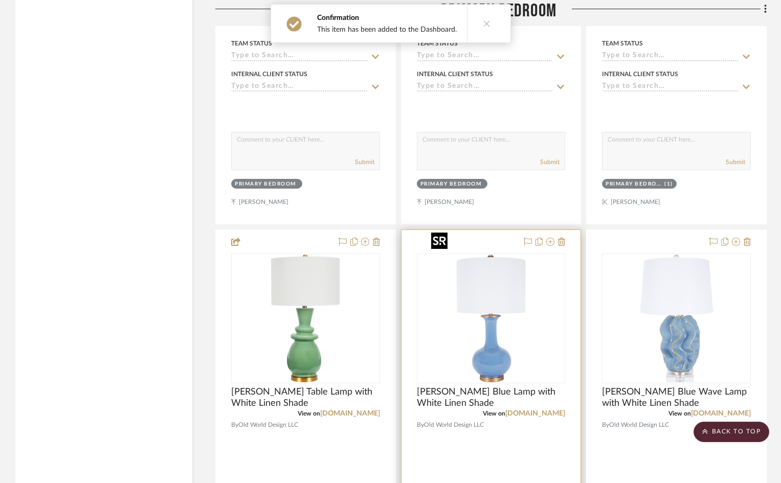
click at [492, 313] on img "0" at bounding box center [491, 319] width 128 height 128
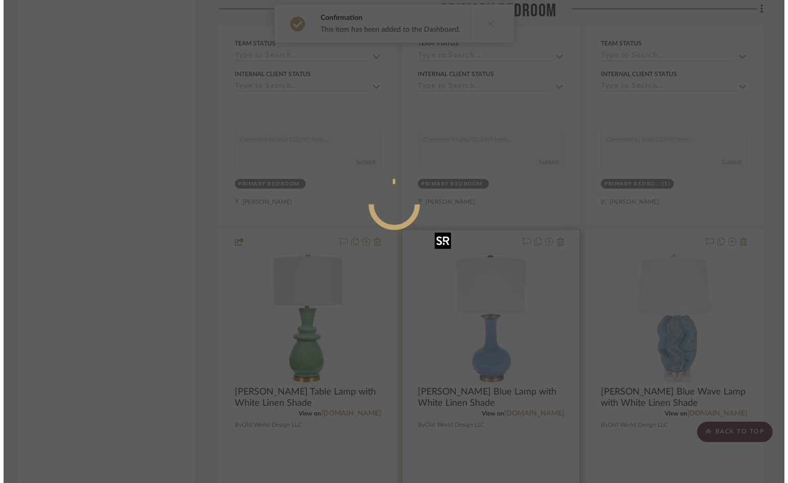
scroll to position [0, 0]
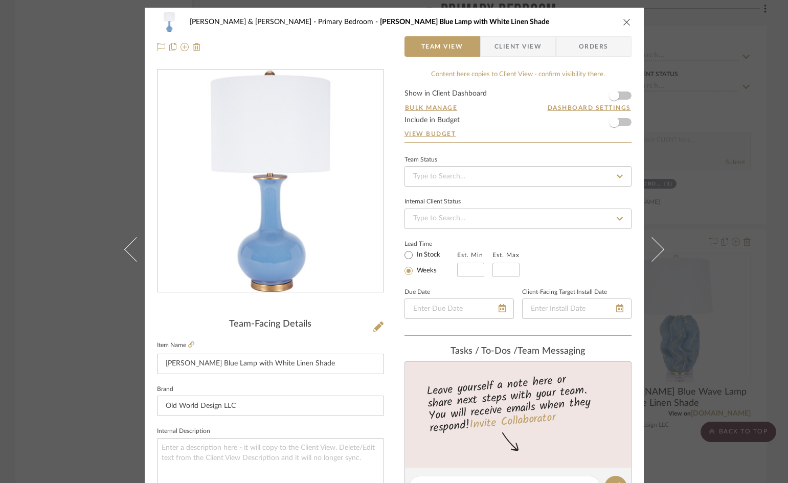
click at [622, 96] on form "Show in Client Dashboard Bulk Manage Dashboard Settings Include in Budget View …" at bounding box center [517, 116] width 227 height 52
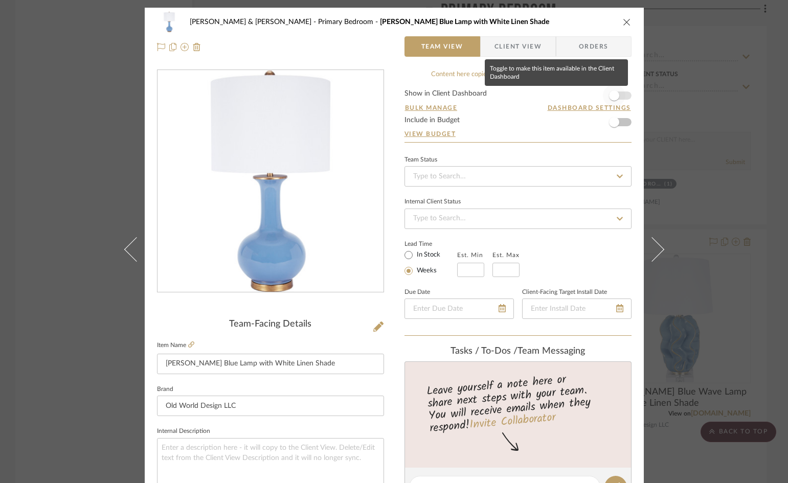
click at [621, 95] on span "button" at bounding box center [614, 95] width 22 height 22
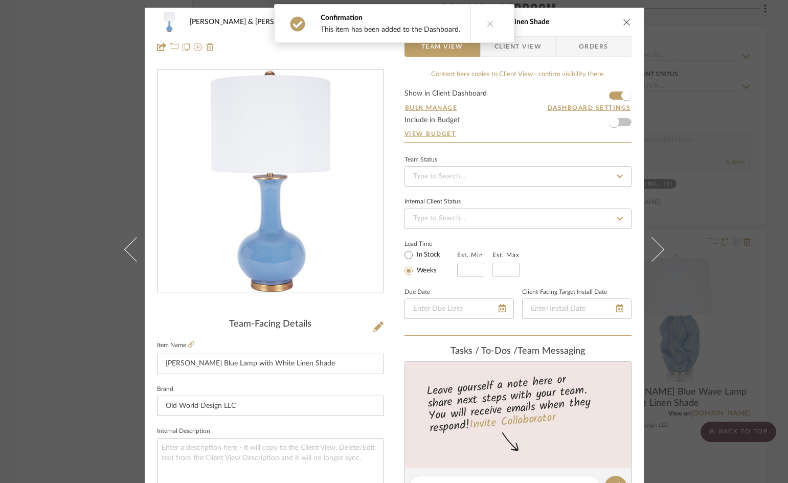
click at [623, 22] on icon "close" at bounding box center [627, 22] width 8 height 8
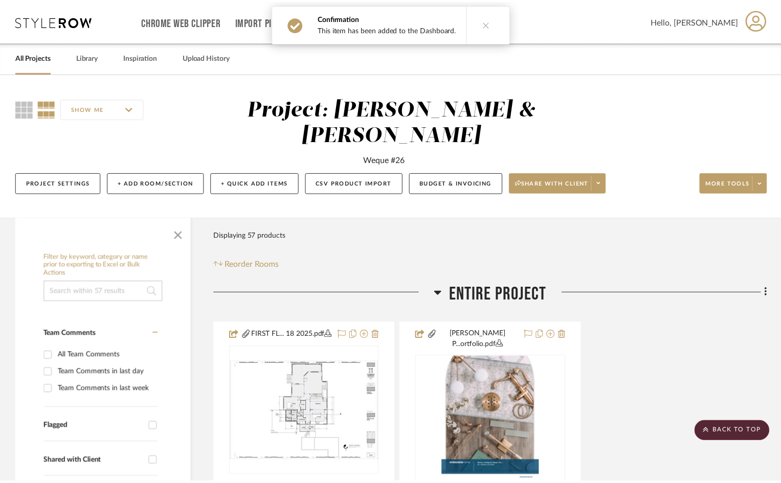
scroll to position [3988, 0]
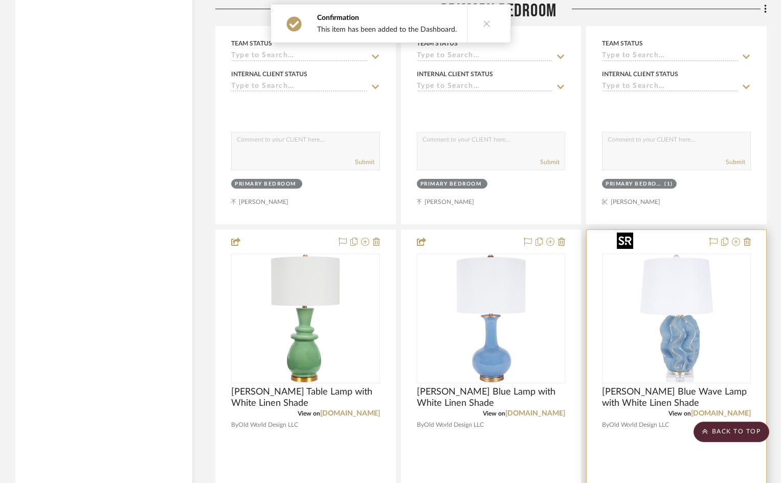
click at [686, 305] on img "0" at bounding box center [676, 319] width 128 height 128
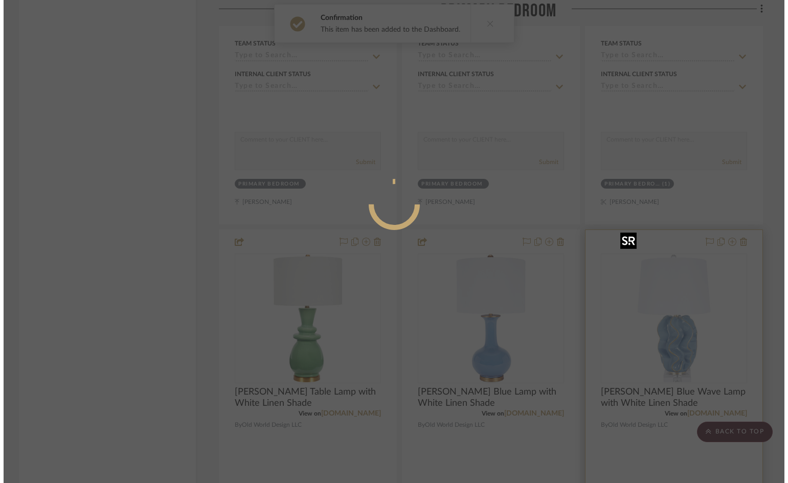
scroll to position [0, 0]
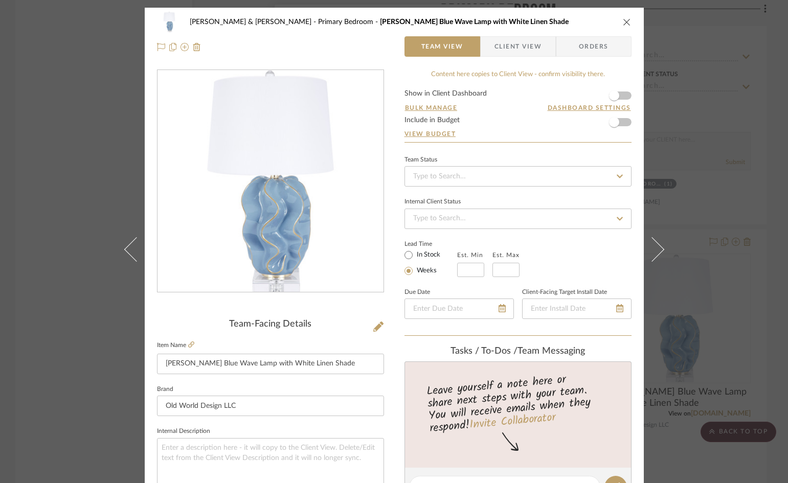
click at [622, 97] on form "Show in Client Dashboard Bulk Manage Dashboard Settings Include in Budget View …" at bounding box center [517, 116] width 227 height 52
click at [622, 95] on form "Show in Client Dashboard Bulk Manage Dashboard Settings Include in Budget View …" at bounding box center [517, 116] width 227 height 52
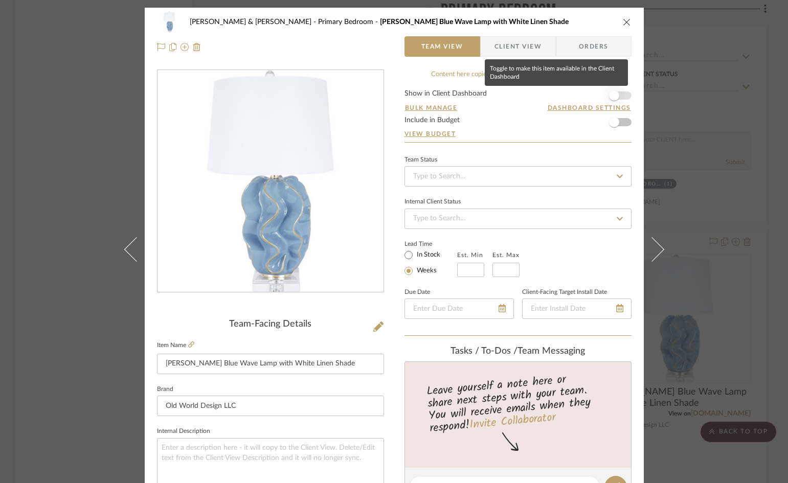
click at [616, 92] on span "button" at bounding box center [614, 95] width 22 height 22
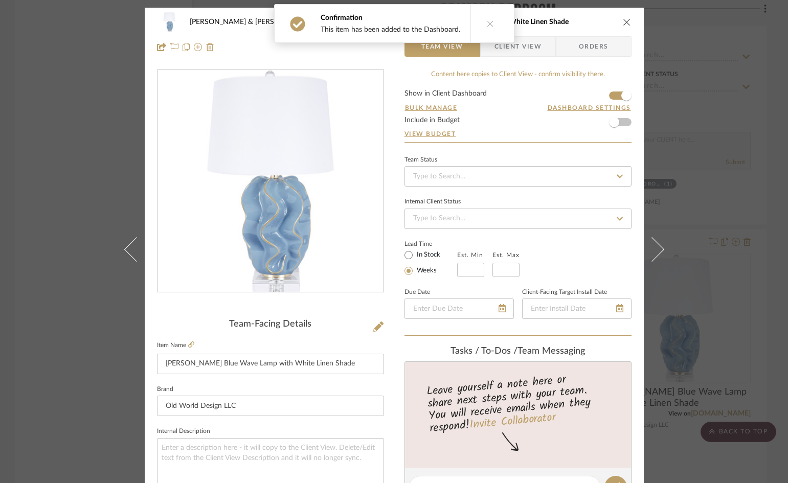
click at [624, 20] on icon "close" at bounding box center [627, 22] width 8 height 8
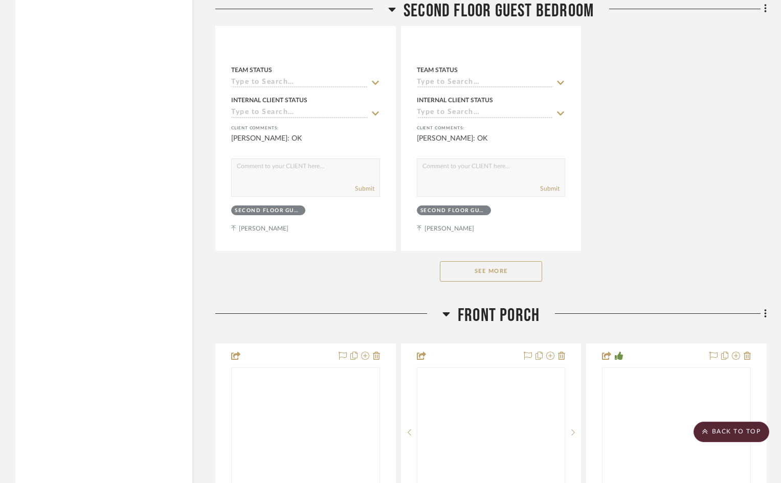
scroll to position [8640, 0]
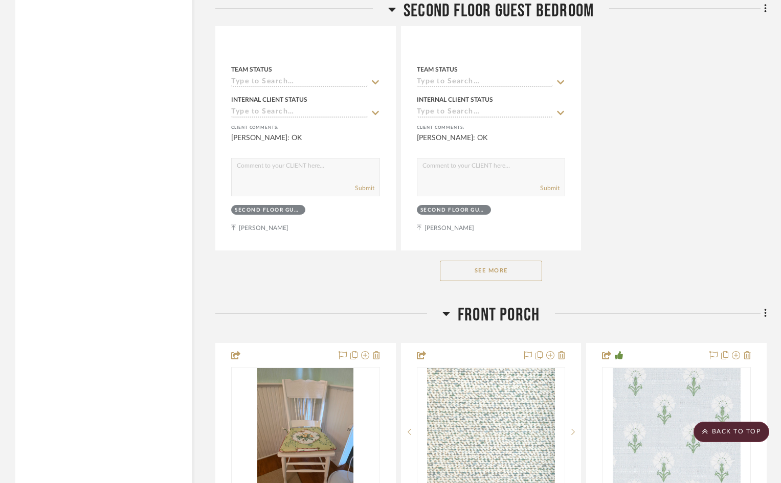
click at [497, 261] on button "See More" at bounding box center [491, 271] width 102 height 20
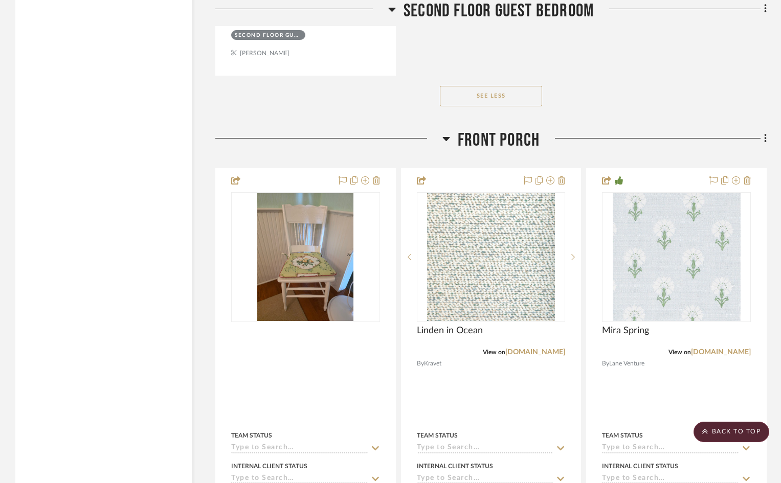
scroll to position [9254, 0]
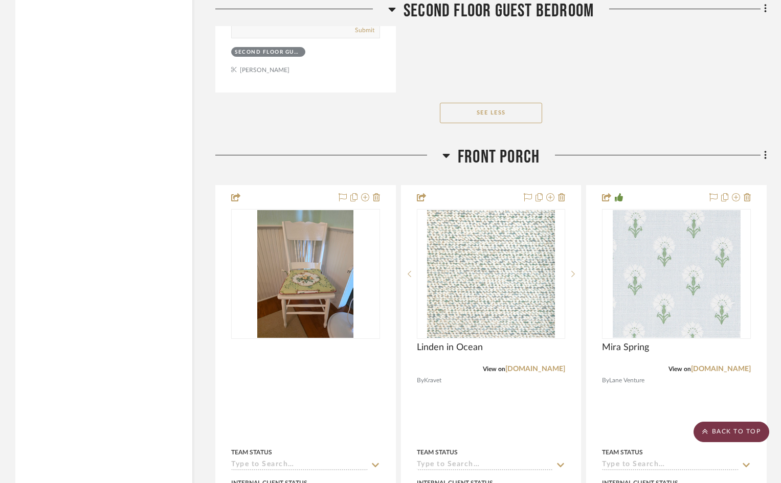
click at [724, 433] on scroll-to-top-button "BACK TO TOP" at bounding box center [731, 432] width 76 height 20
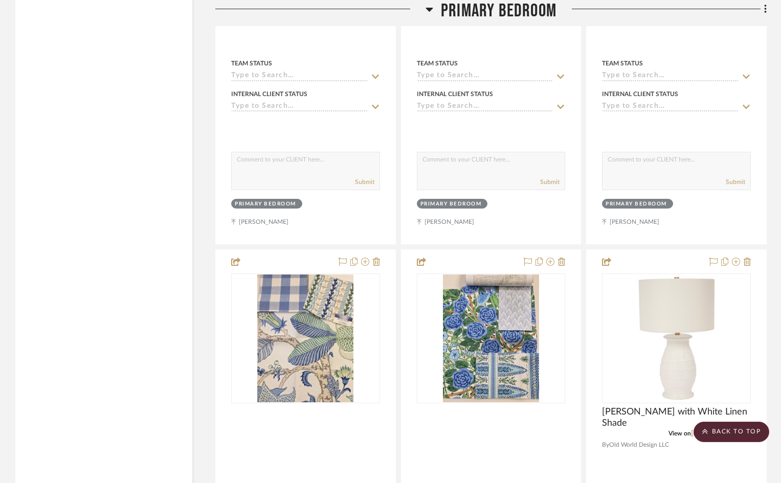
scroll to position [3528, 0]
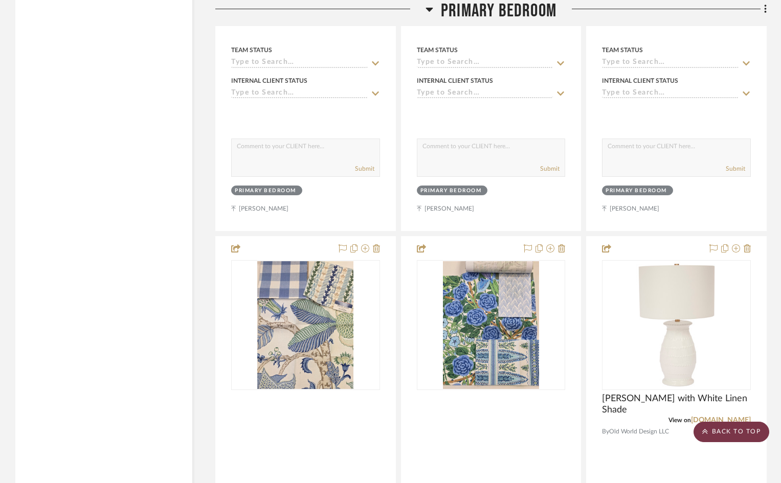
click at [735, 432] on scroll-to-top-button "BACK TO TOP" at bounding box center [731, 432] width 76 height 20
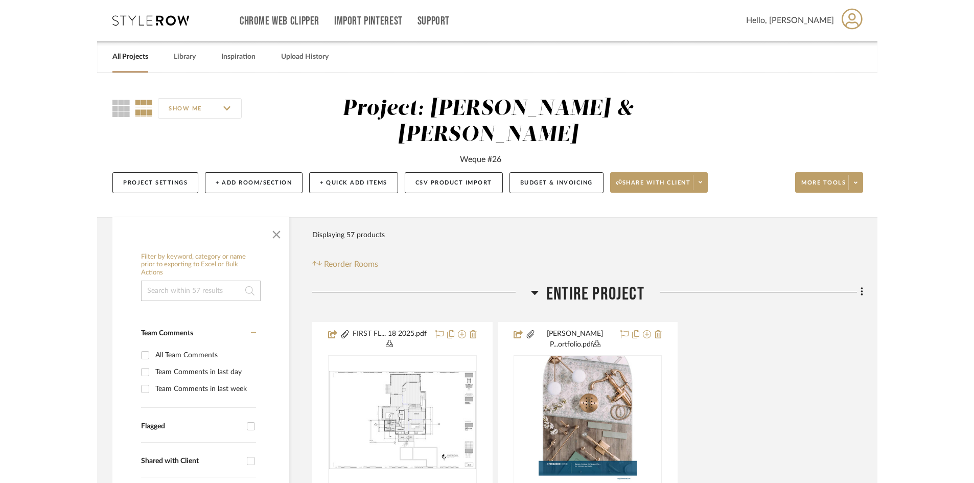
scroll to position [0, 0]
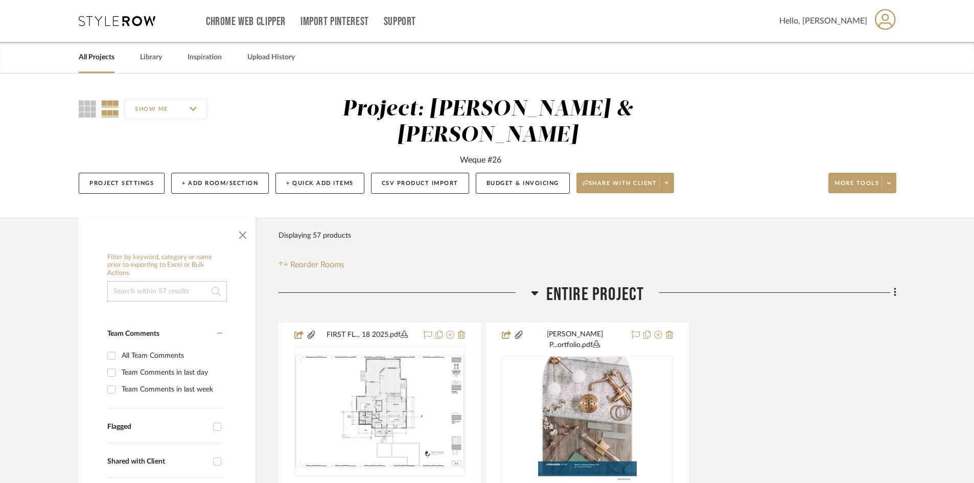
click at [787, 23] on icon at bounding box center [885, 19] width 21 height 21
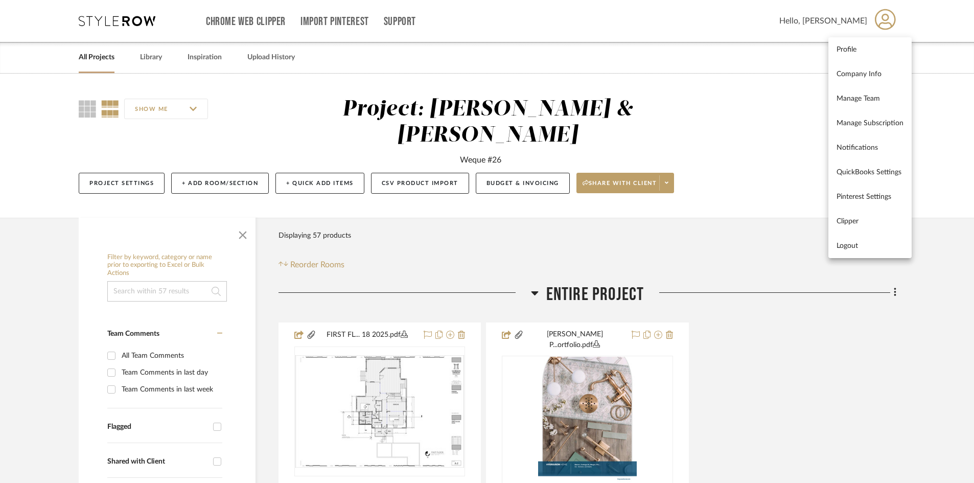
click at [787, 246] on span "Logout" at bounding box center [870, 245] width 67 height 9
